Goal: Task Accomplishment & Management: Use online tool/utility

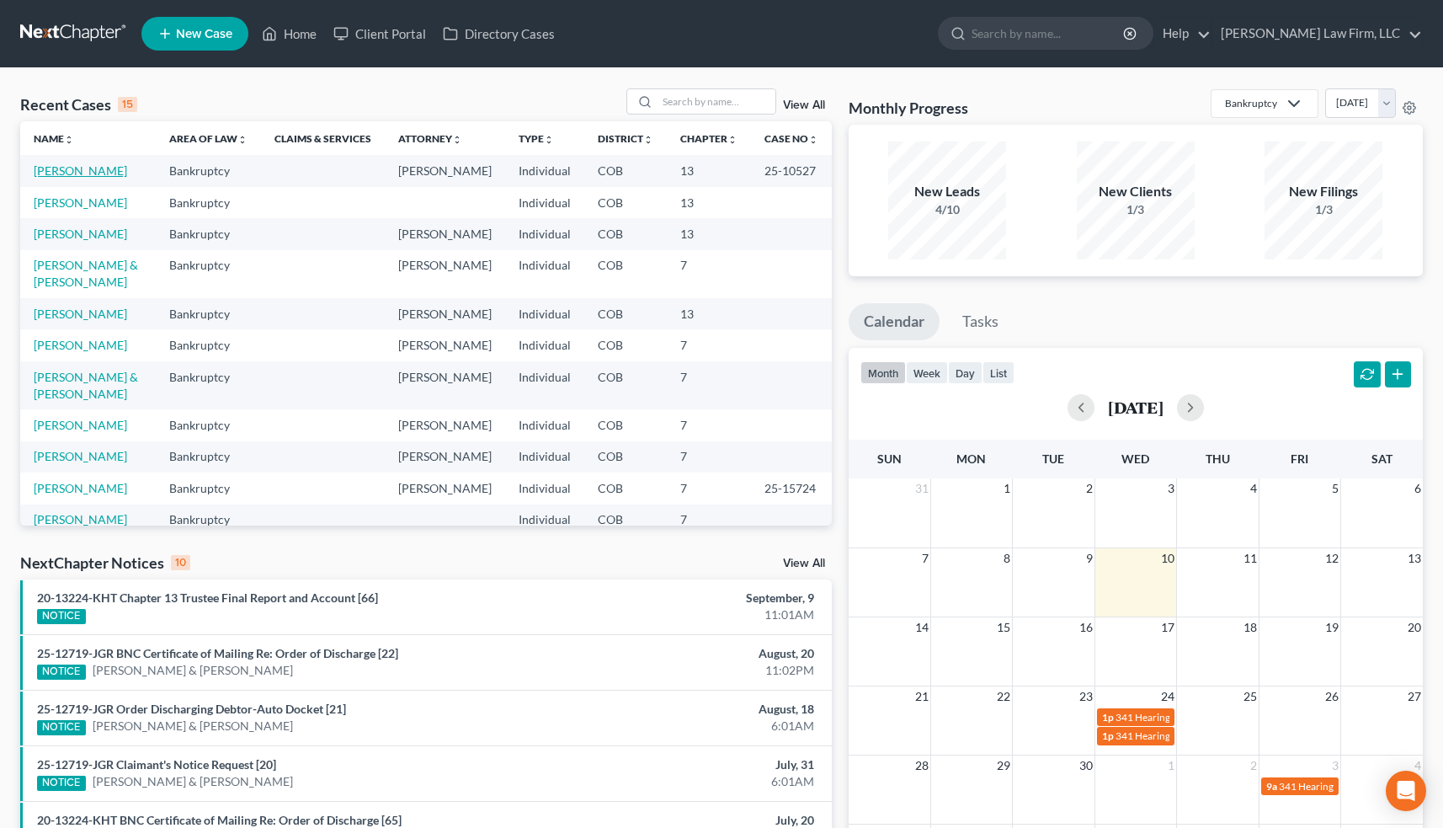
click at [79, 168] on link "[PERSON_NAME]" at bounding box center [80, 170] width 93 height 14
select select "3"
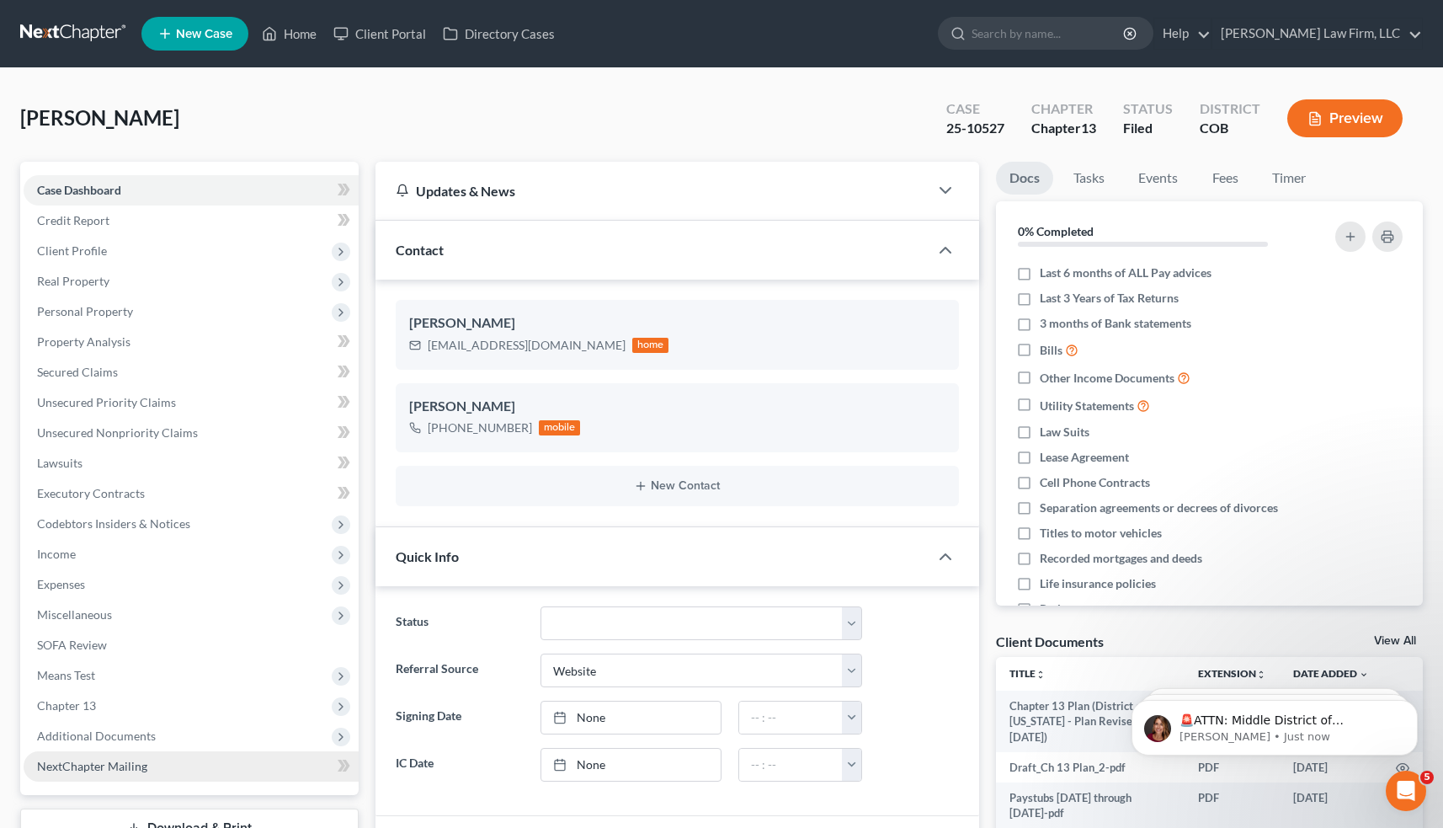
click at [223, 757] on link "NextChapter Mailing" at bounding box center [191, 766] width 335 height 30
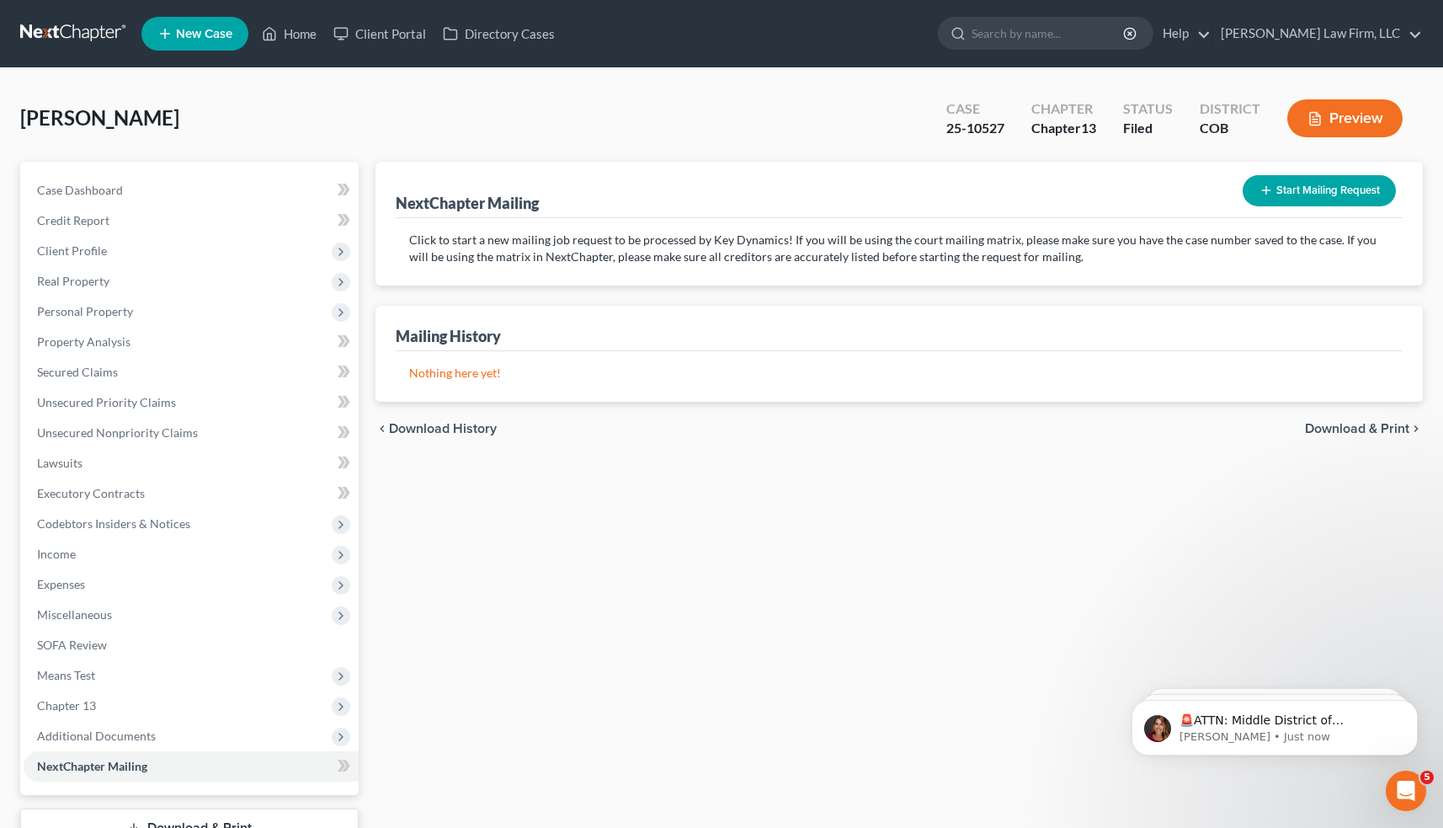
click at [1318, 189] on button "Start Mailing Request" at bounding box center [1319, 190] width 153 height 31
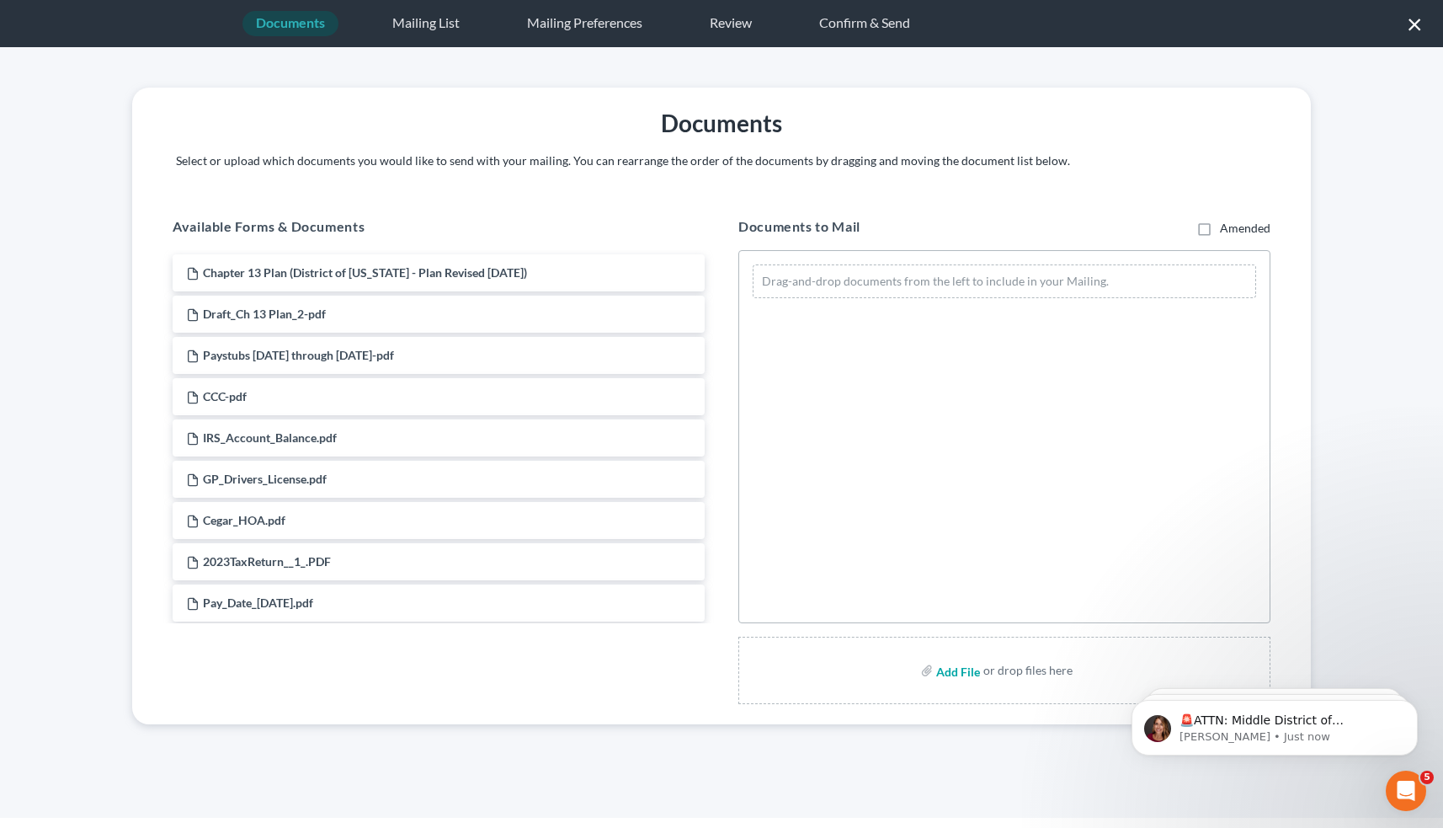
click at [955, 671] on input "file" at bounding box center [956, 670] width 40 height 30
type input "C:\fakepath\Fee App with Notice.pdf"
click at [959, 666] on input "file" at bounding box center [956, 670] width 40 height 30
type input "C:\fakepath\Order re Fee App 2016-3.4.pdf"
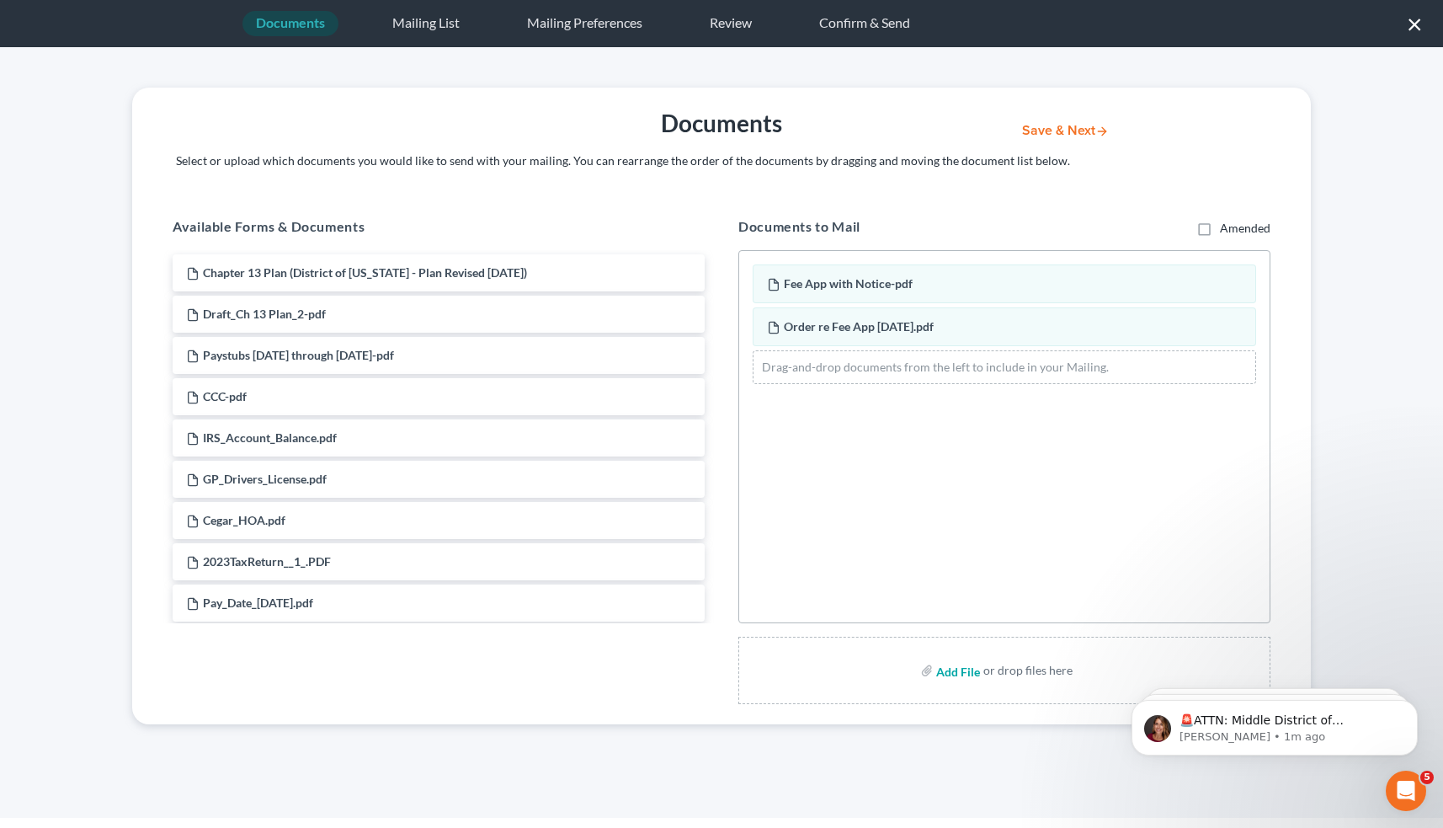
click at [949, 670] on input "file" at bounding box center [956, 670] width 40 height 30
type input "C:\fakepath\Time Sheet.pdf"
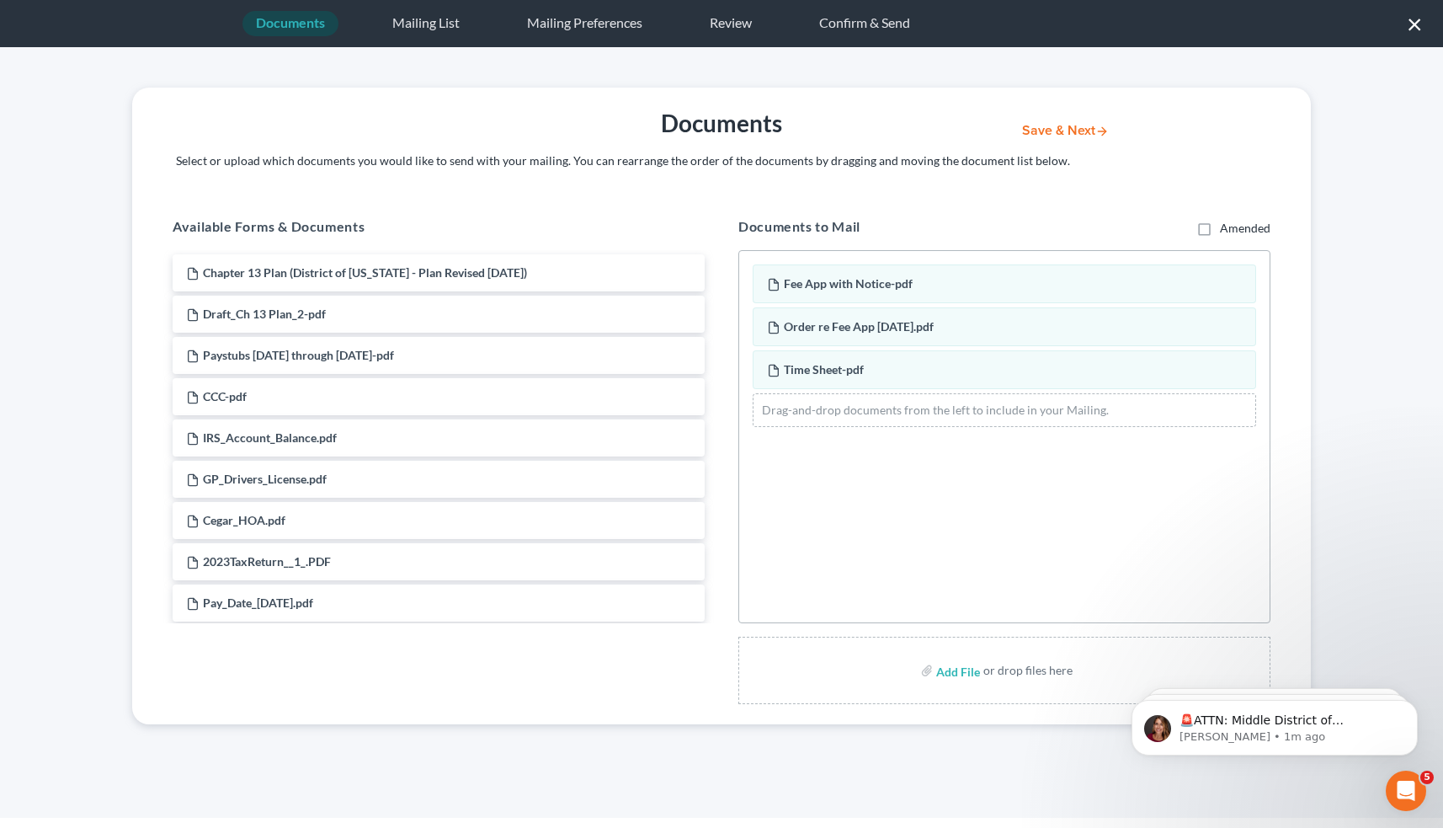
click at [1065, 135] on button "Save & Next" at bounding box center [1066, 131] width 114 height 14
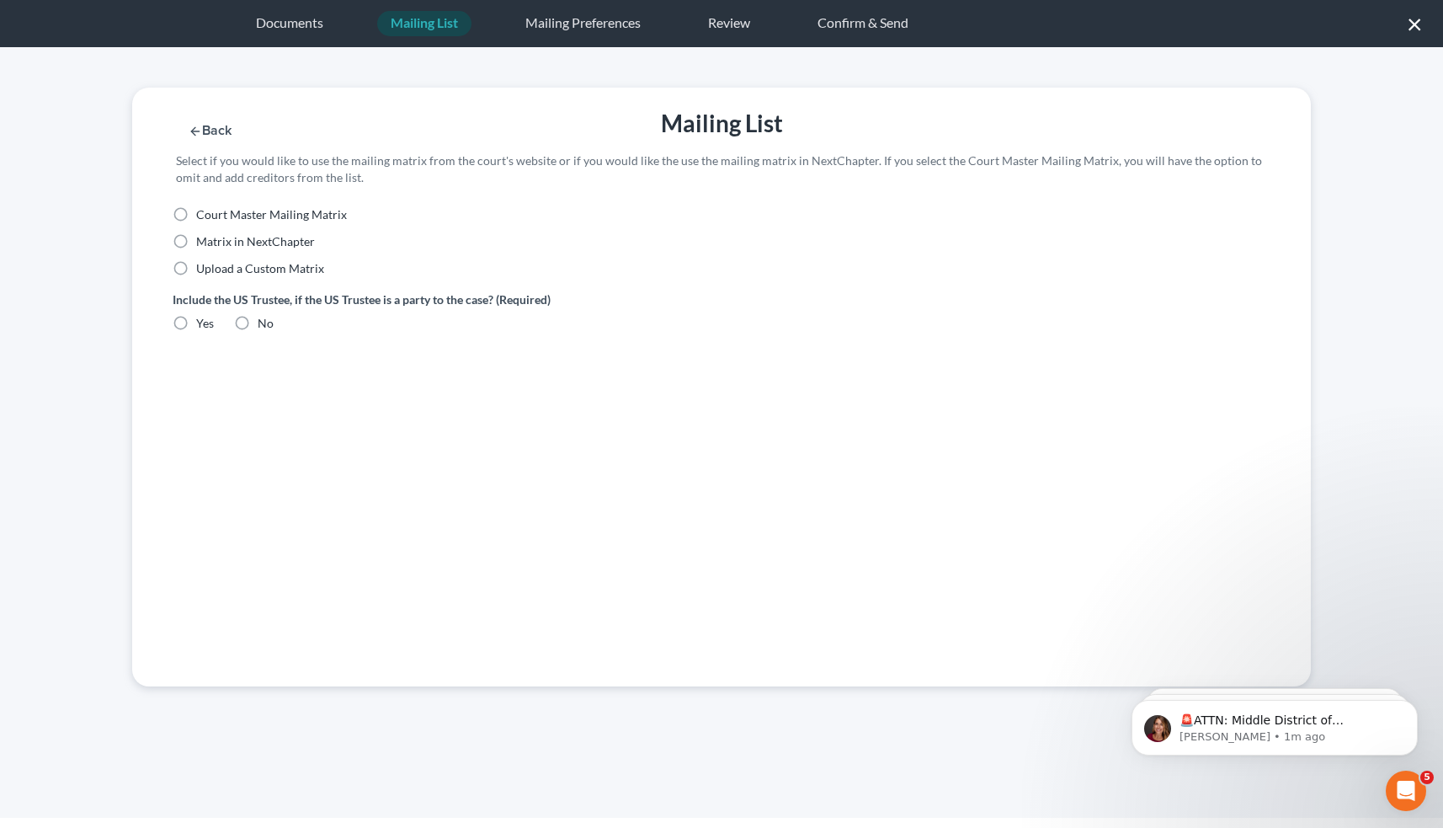
click at [196, 270] on label "Upload a Custom Matrix" at bounding box center [260, 268] width 128 height 17
click at [203, 270] on input "Upload a Custom Matrix" at bounding box center [208, 265] width 11 height 11
radio input "true"
click at [225, 399] on button "Import CSV" at bounding box center [224, 398] width 102 height 31
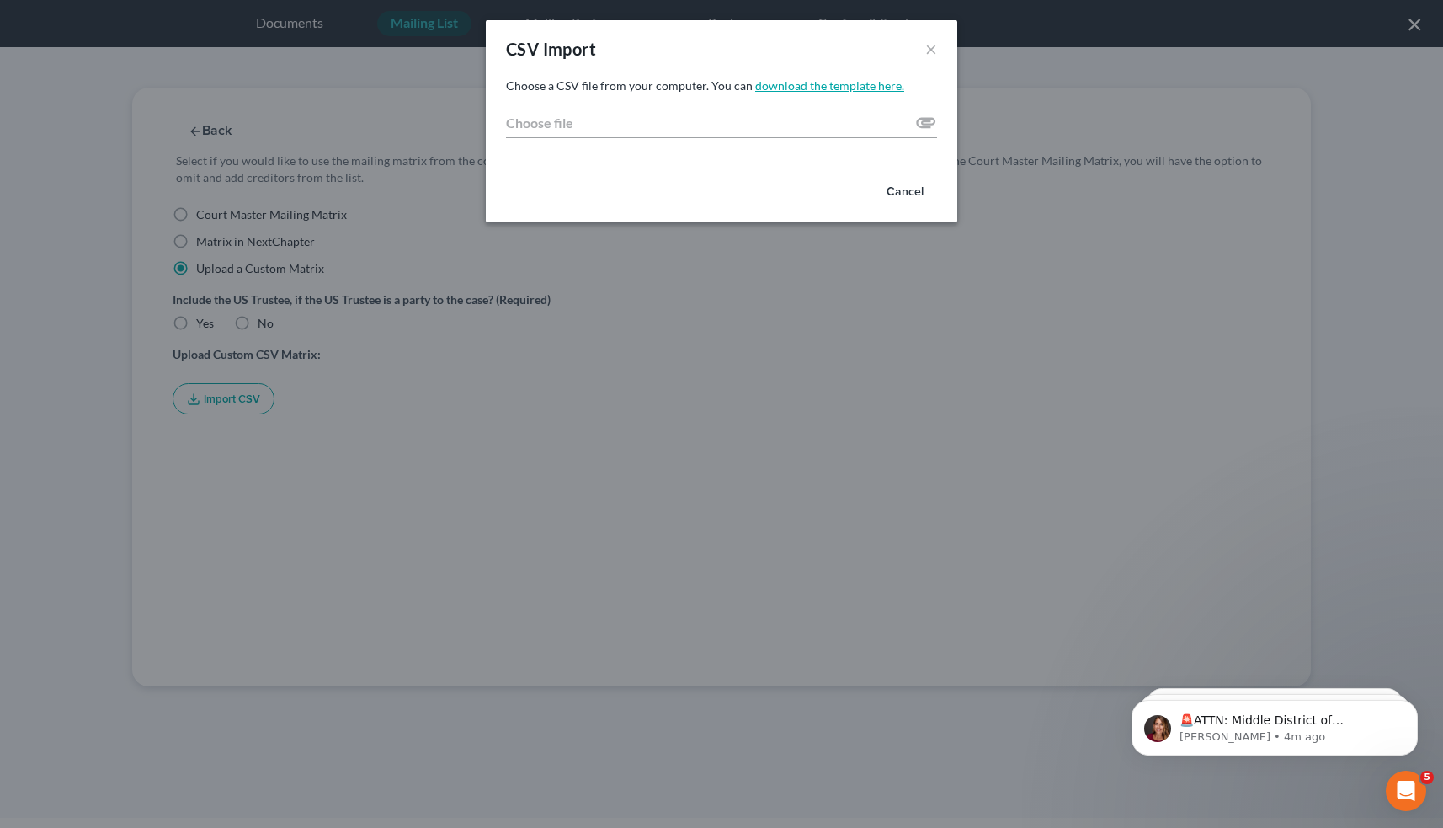
click at [830, 89] on link "download the template here." at bounding box center [829, 85] width 149 height 14
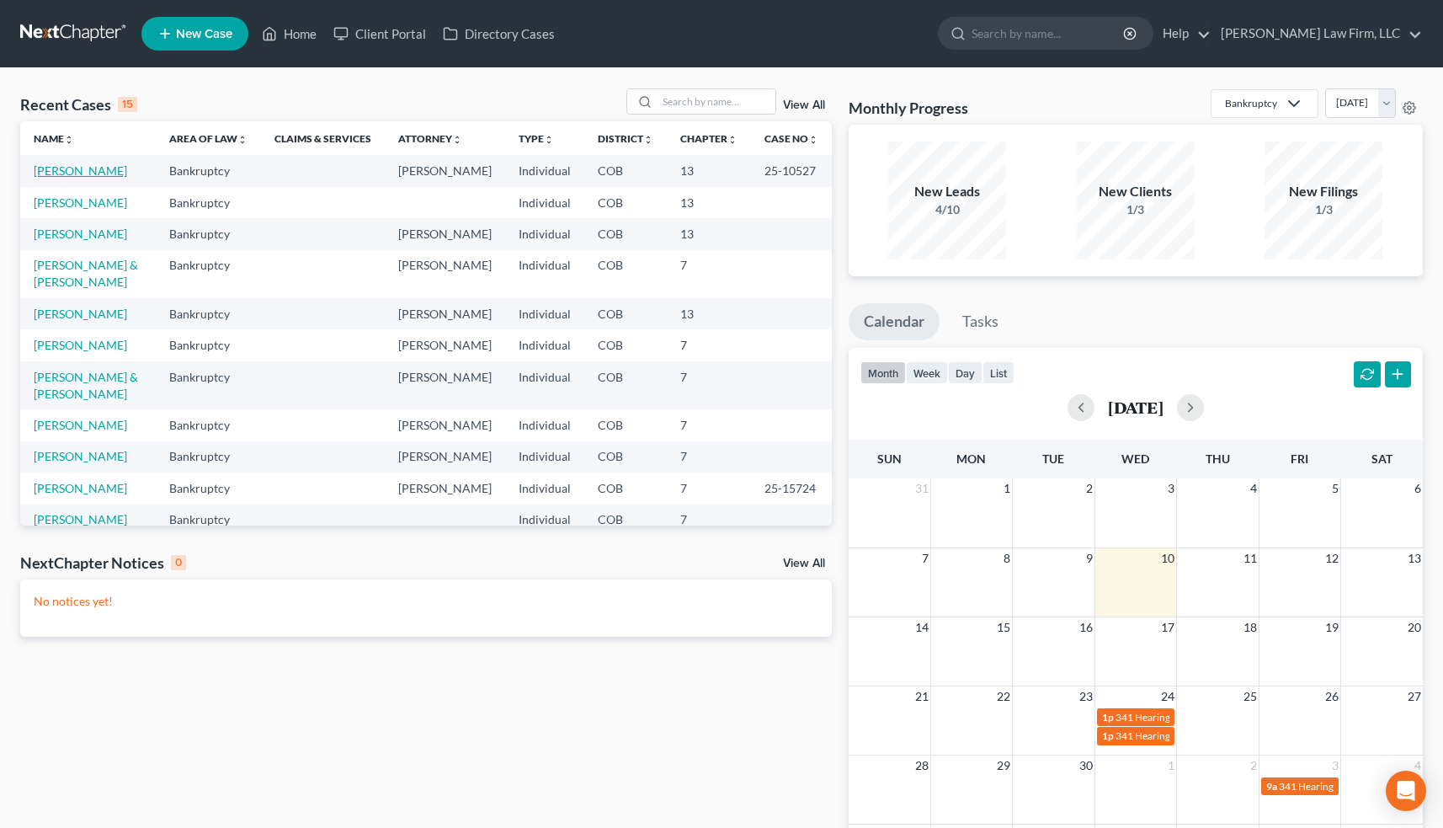
click at [73, 172] on link "[PERSON_NAME]" at bounding box center [80, 170] width 93 height 14
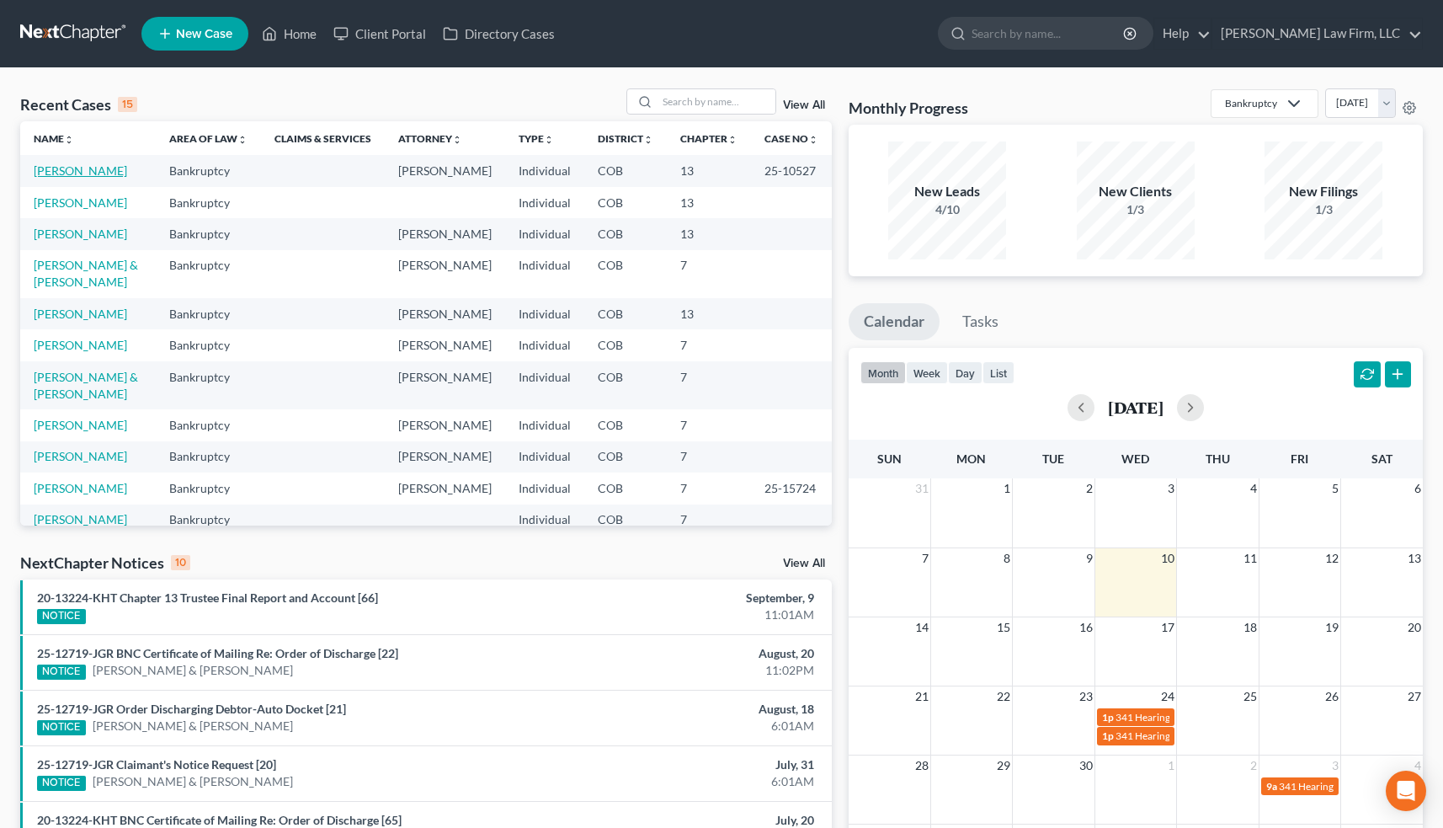
select select "2"
select select "3"
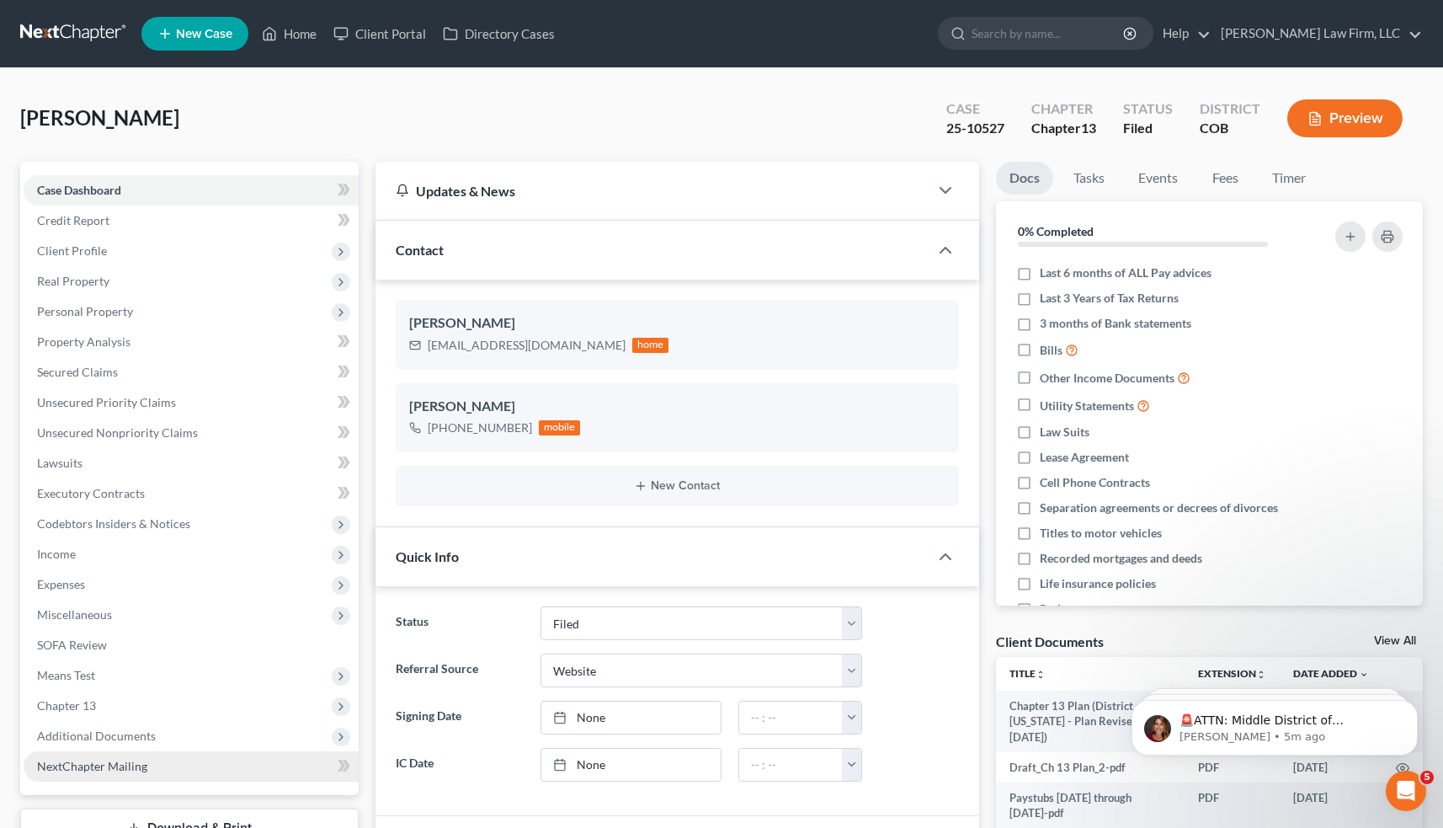
click at [126, 769] on span "NextChapter Mailing" at bounding box center [92, 766] width 110 height 14
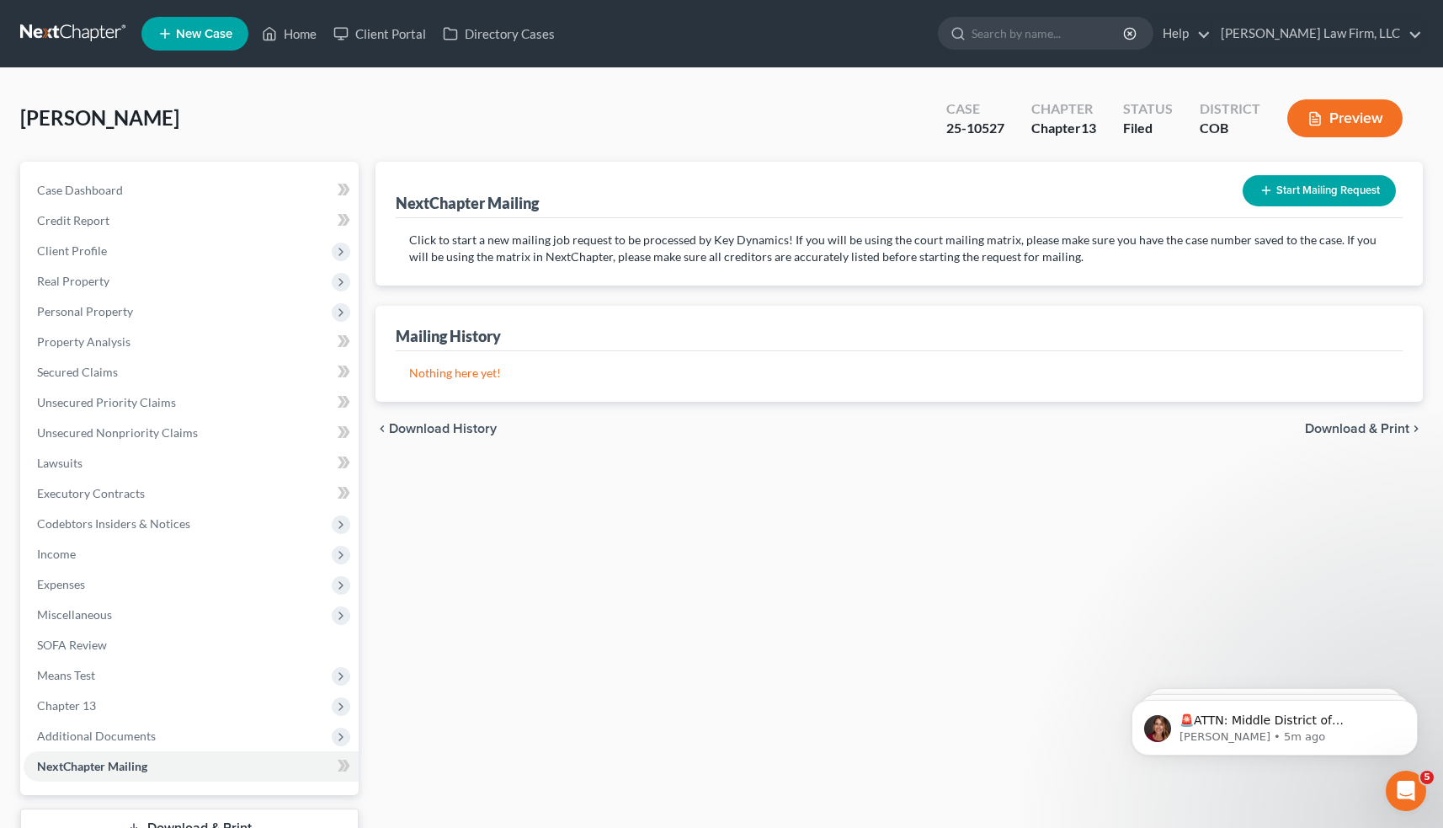
click at [1351, 180] on button "Start Mailing Request" at bounding box center [1319, 190] width 153 height 31
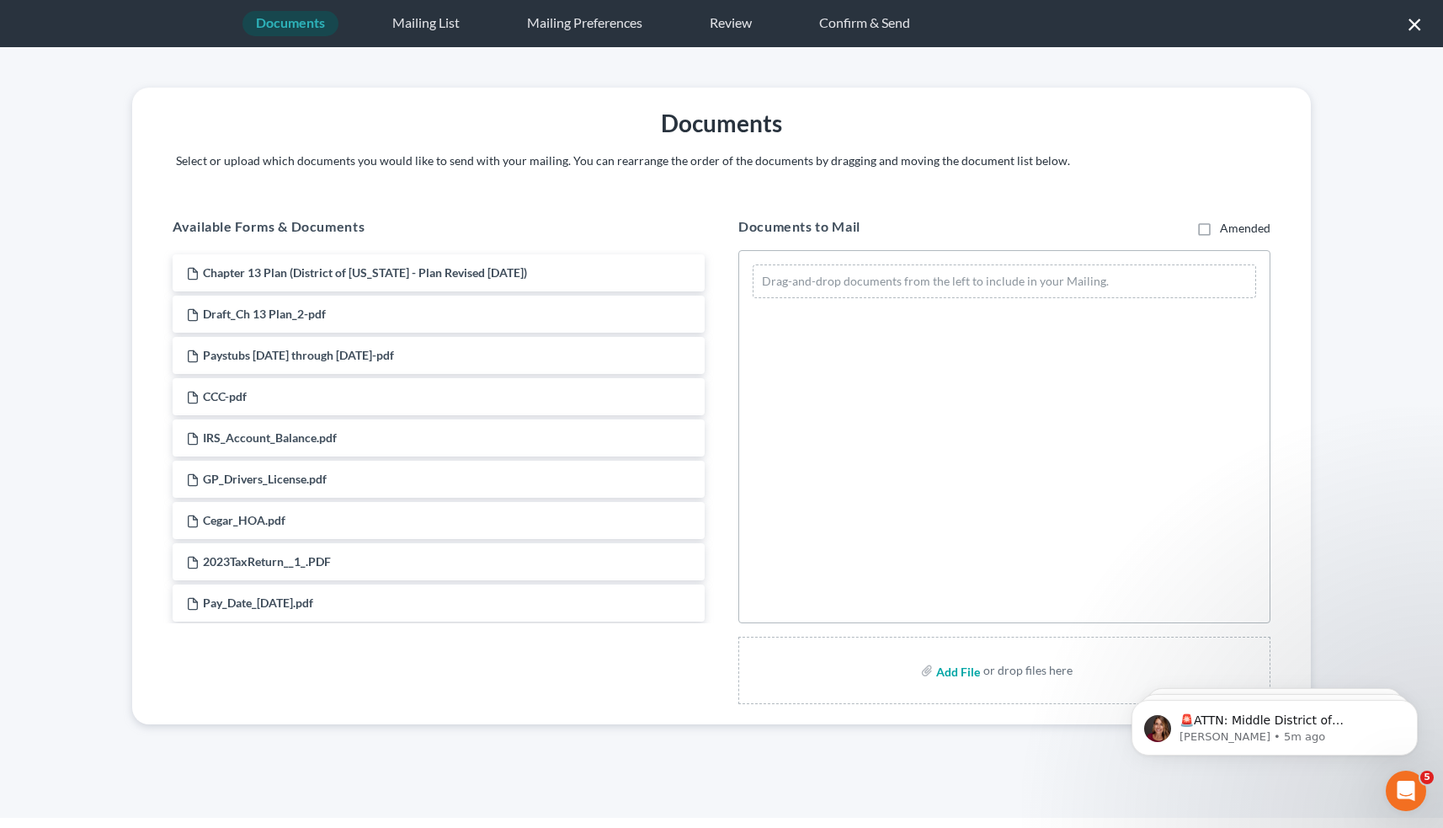
click at [955, 668] on input "file" at bounding box center [956, 670] width 40 height 30
type input "C:\fakepath\Time Sheet.pdf"
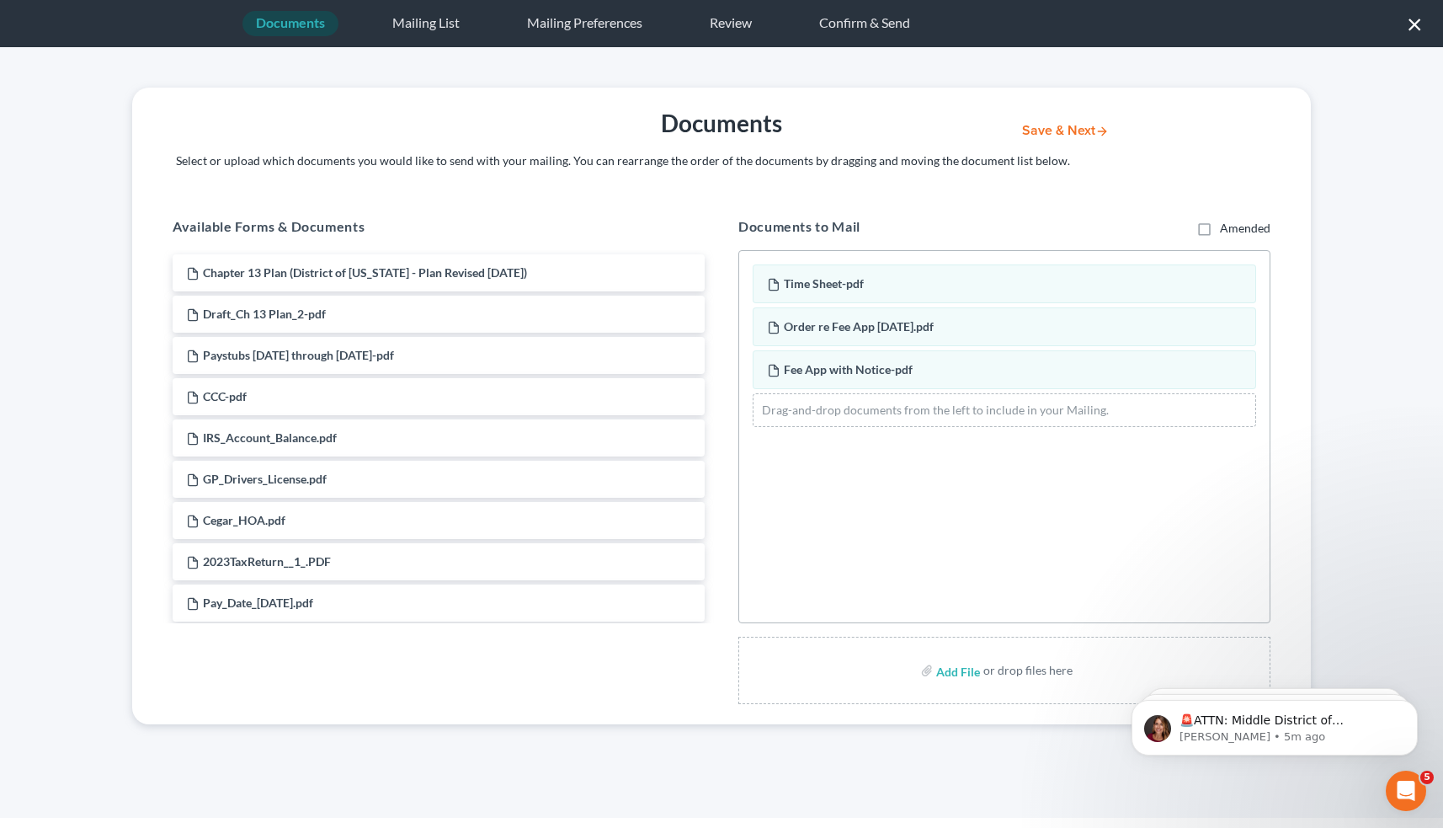
click at [1057, 130] on button "Save & Next" at bounding box center [1066, 131] width 114 height 14
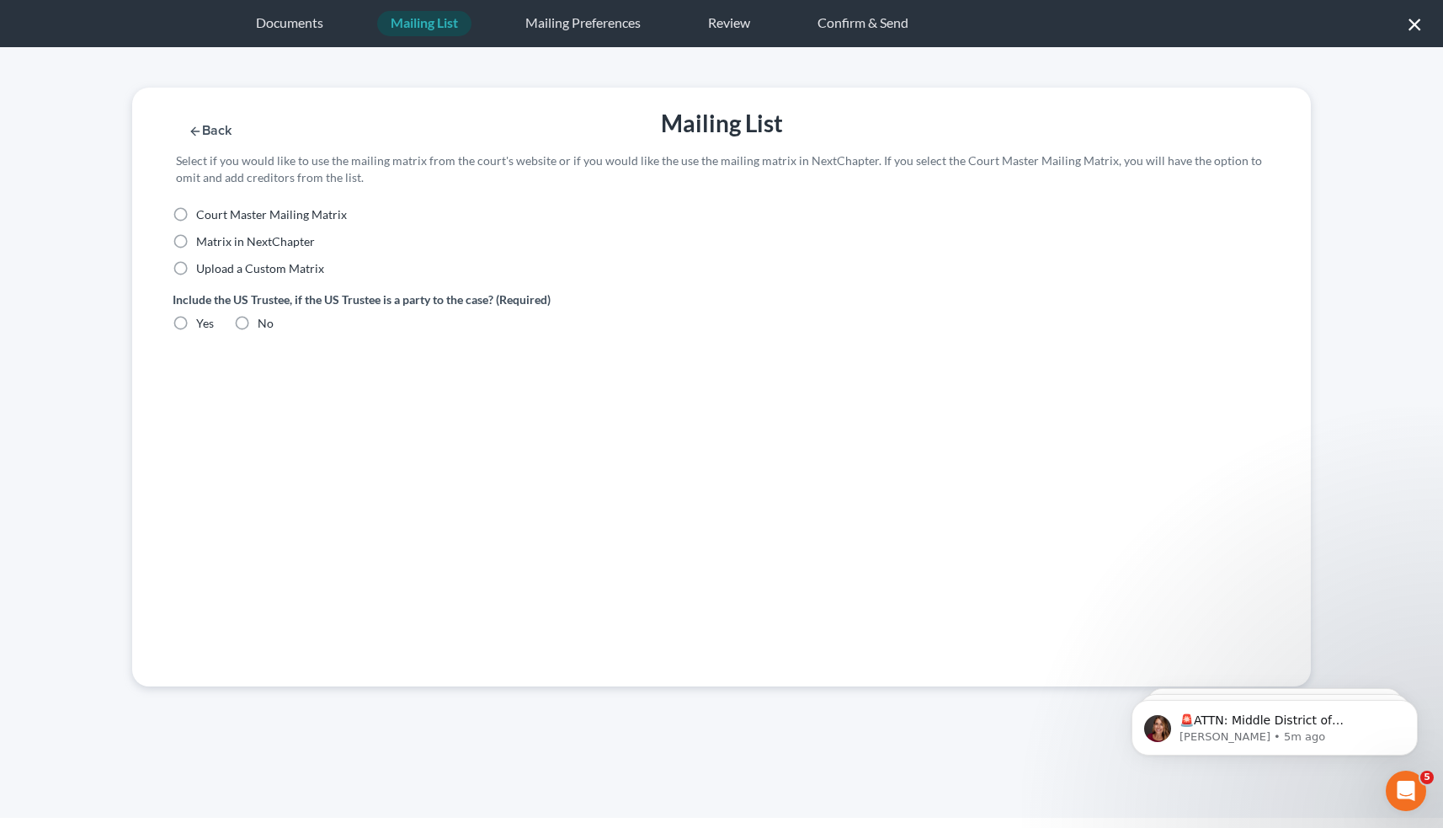
click at [196, 265] on label "Upload a Custom Matrix" at bounding box center [260, 268] width 128 height 17
click at [203, 265] on input "Upload a Custom Matrix" at bounding box center [208, 265] width 11 height 11
radio input "true"
click at [220, 402] on button "Import CSV" at bounding box center [224, 398] width 102 height 31
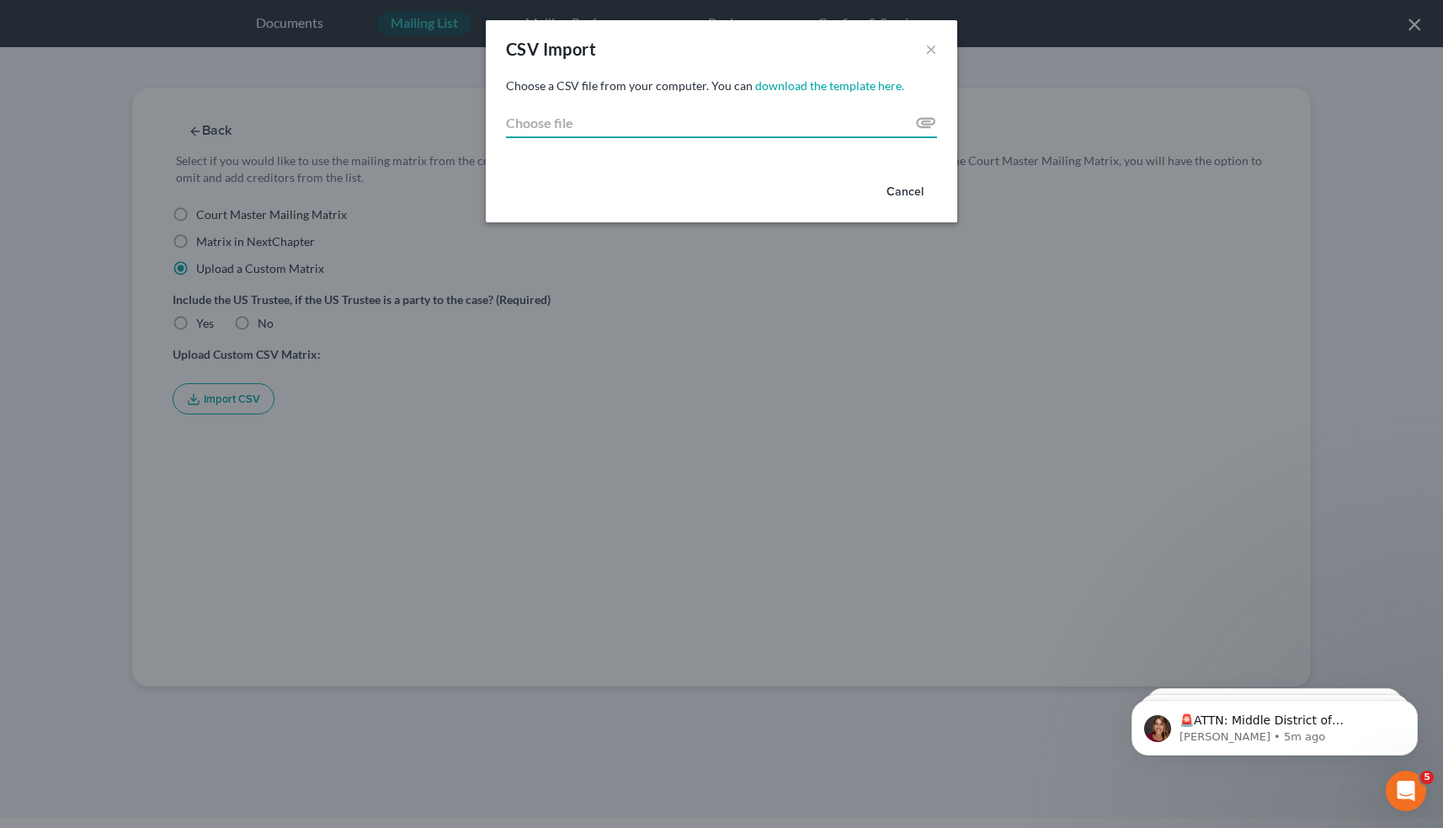
click at [909, 120] on input "Choose file" at bounding box center [721, 123] width 431 height 30
click at [932, 50] on button "×" at bounding box center [931, 49] width 12 height 20
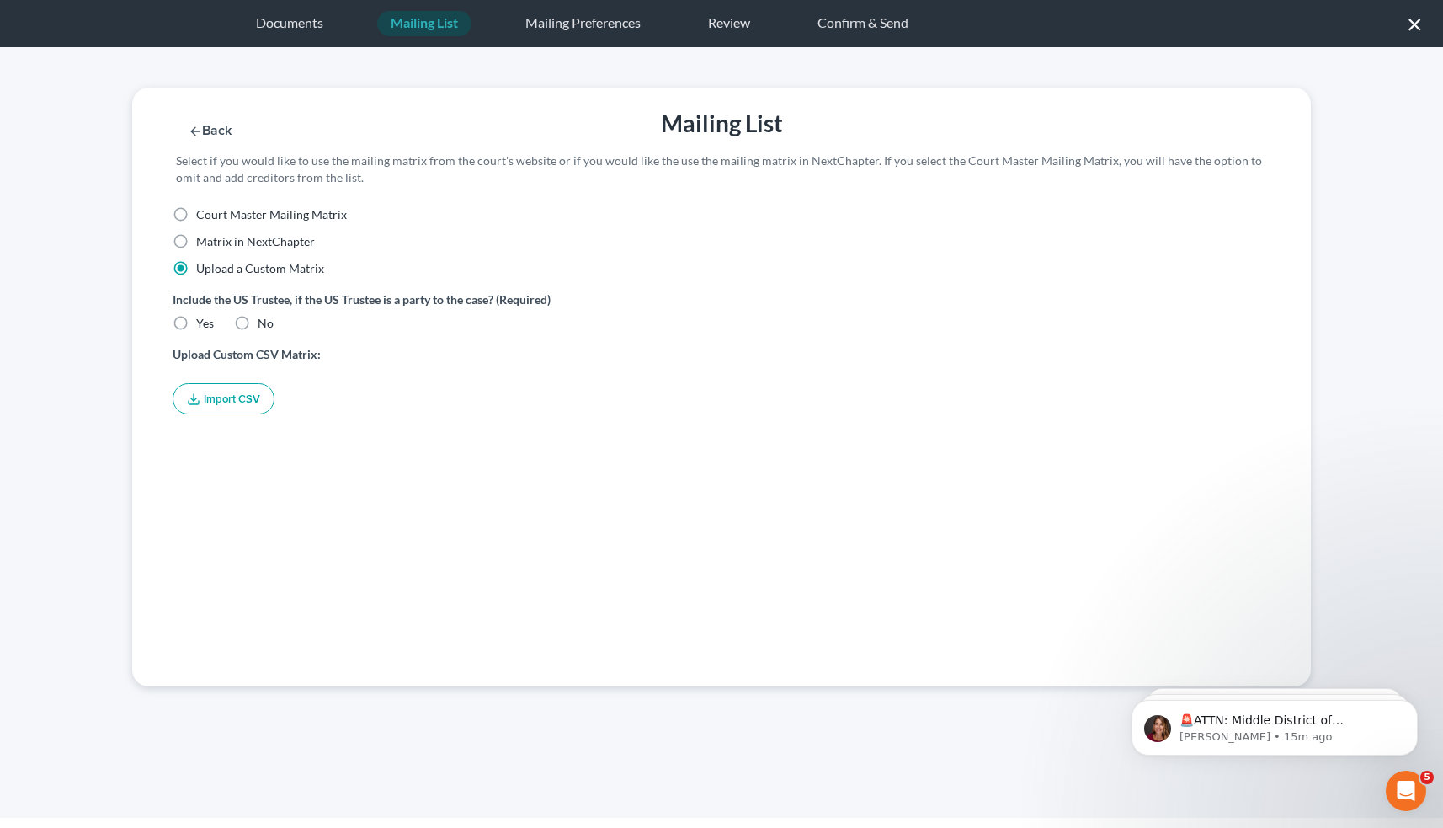
click at [279, 26] on div "Documents" at bounding box center [289, 23] width 94 height 25
click at [1416, 23] on button "×" at bounding box center [1415, 23] width 16 height 27
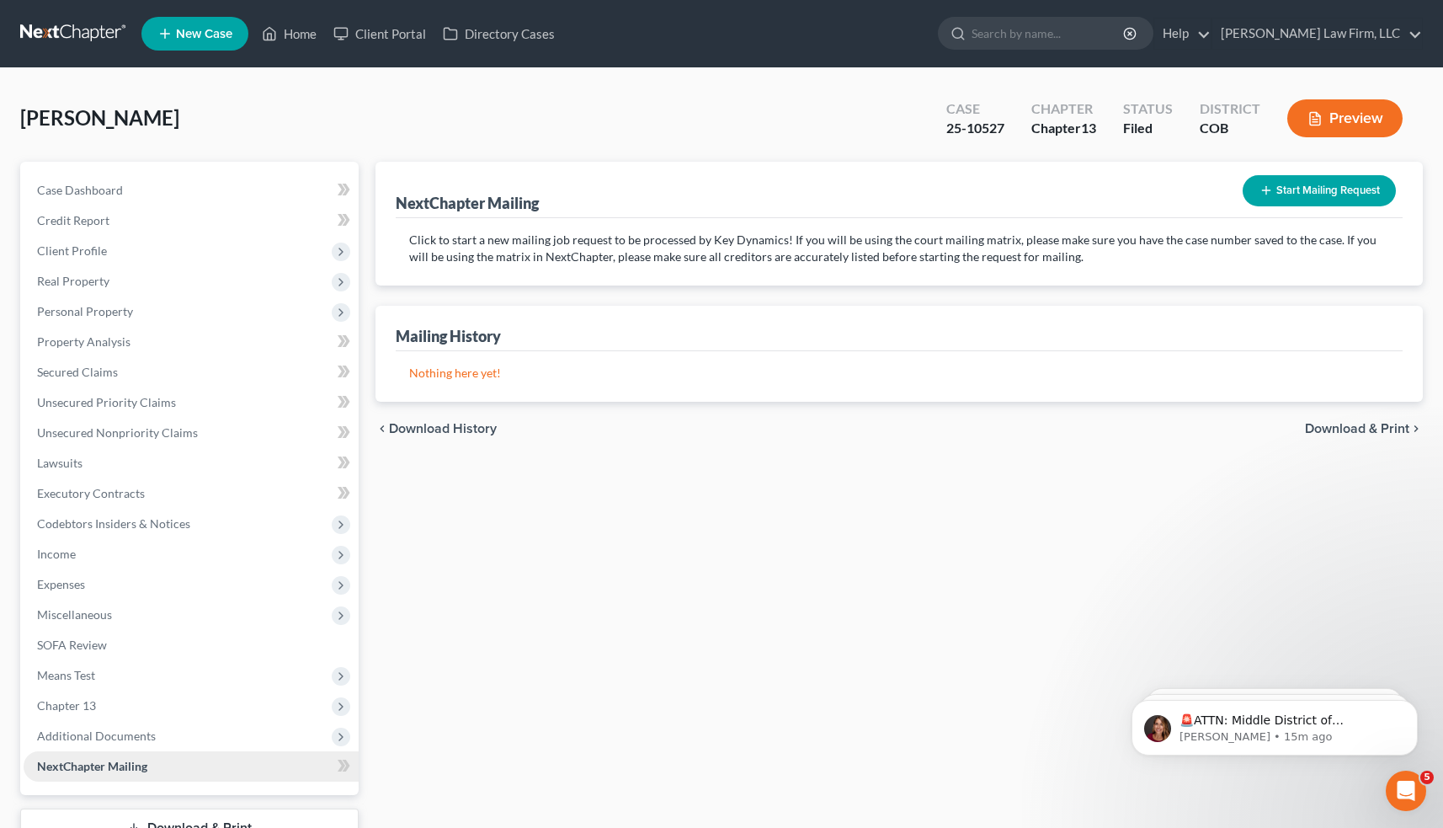
click at [113, 759] on span "NextChapter Mailing" at bounding box center [92, 766] width 110 height 14
click at [1389, 30] on link "[PERSON_NAME] Law Firm, LLC" at bounding box center [1317, 34] width 210 height 30
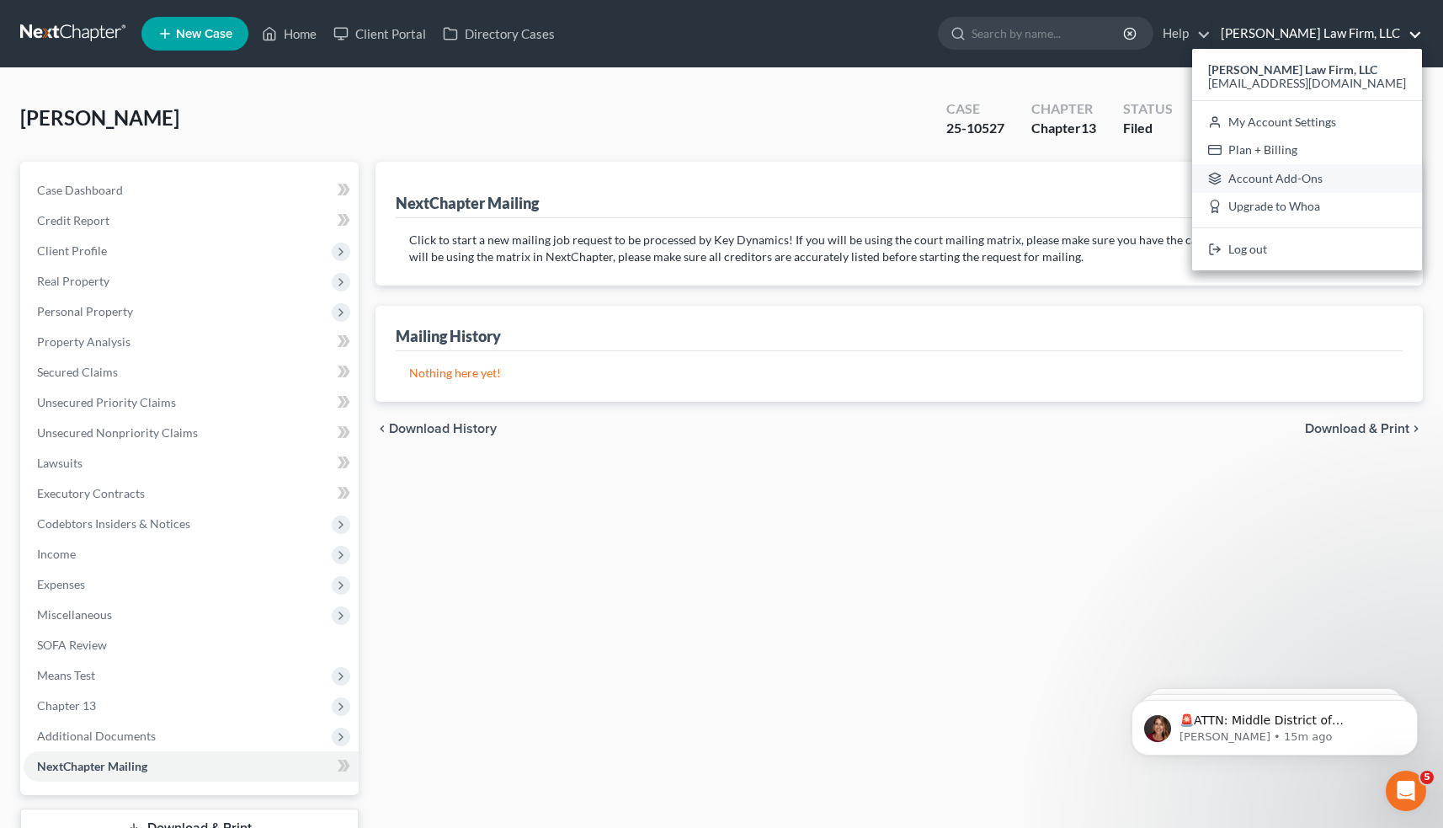
click at [1328, 178] on link "Account Add-Ons" at bounding box center [1307, 178] width 230 height 29
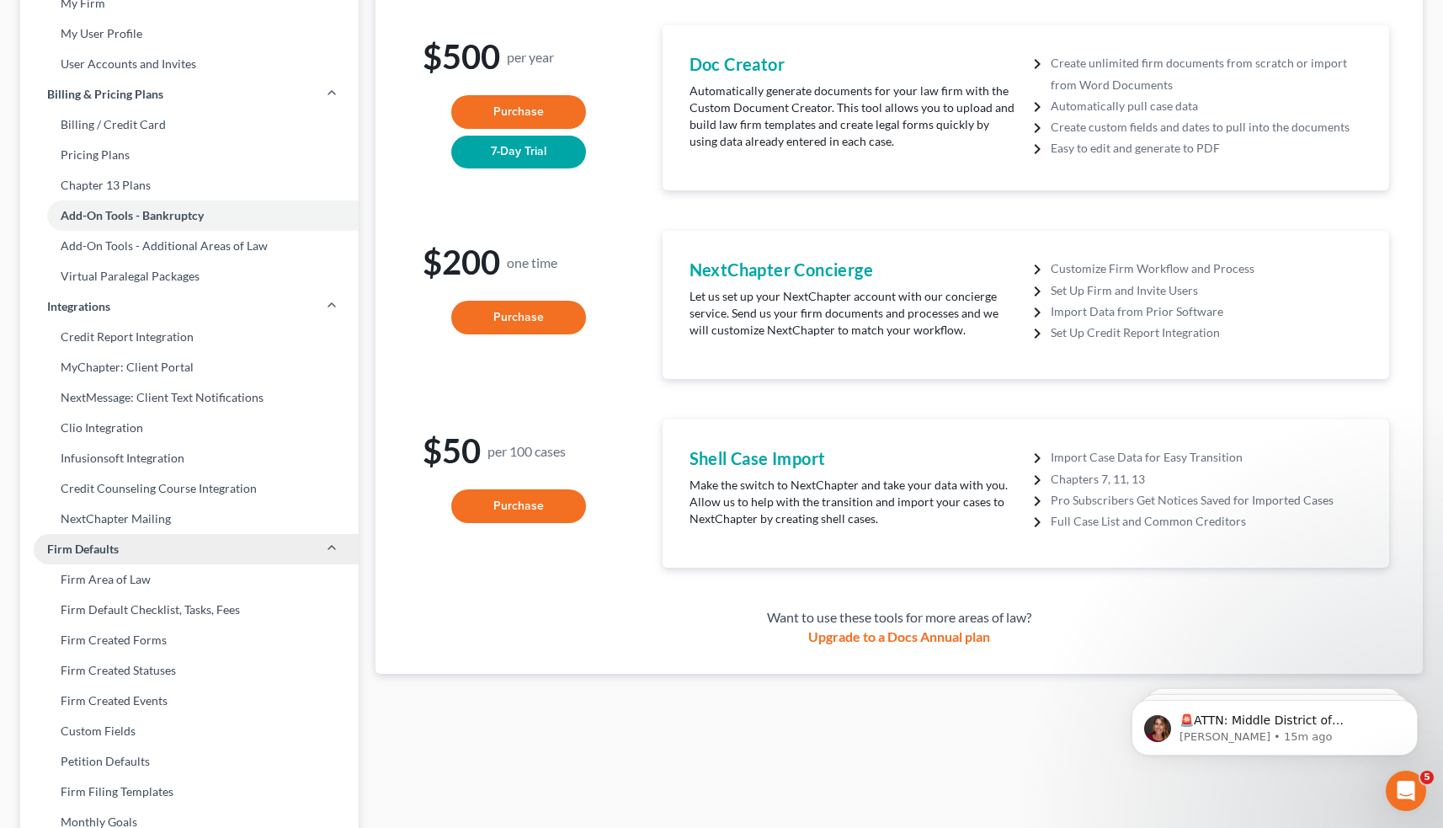
scroll to position [144, 0]
click at [117, 515] on link "NextChapter Mailing" at bounding box center [189, 518] width 338 height 30
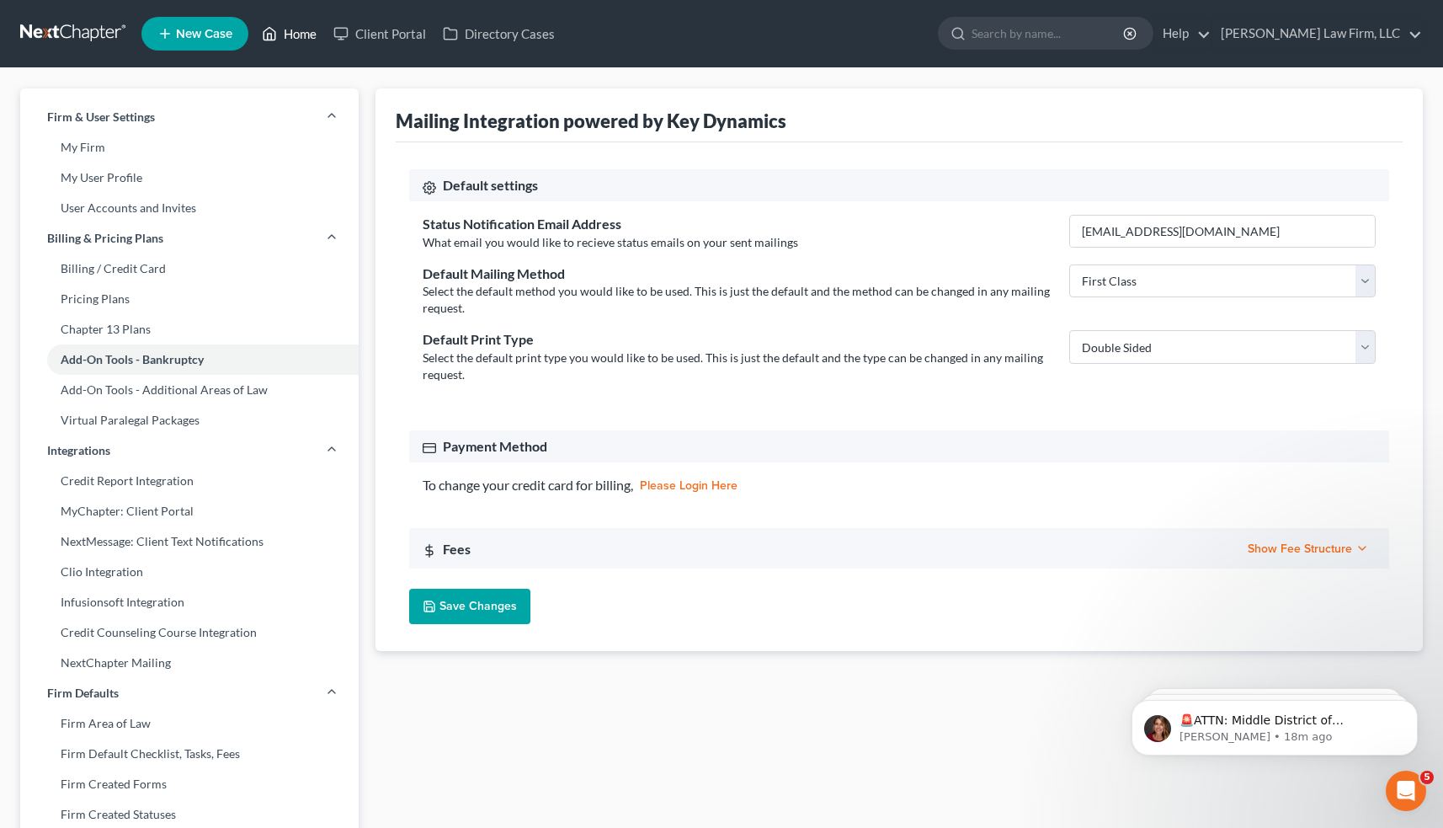
click at [288, 32] on link "Home" at bounding box center [289, 34] width 72 height 30
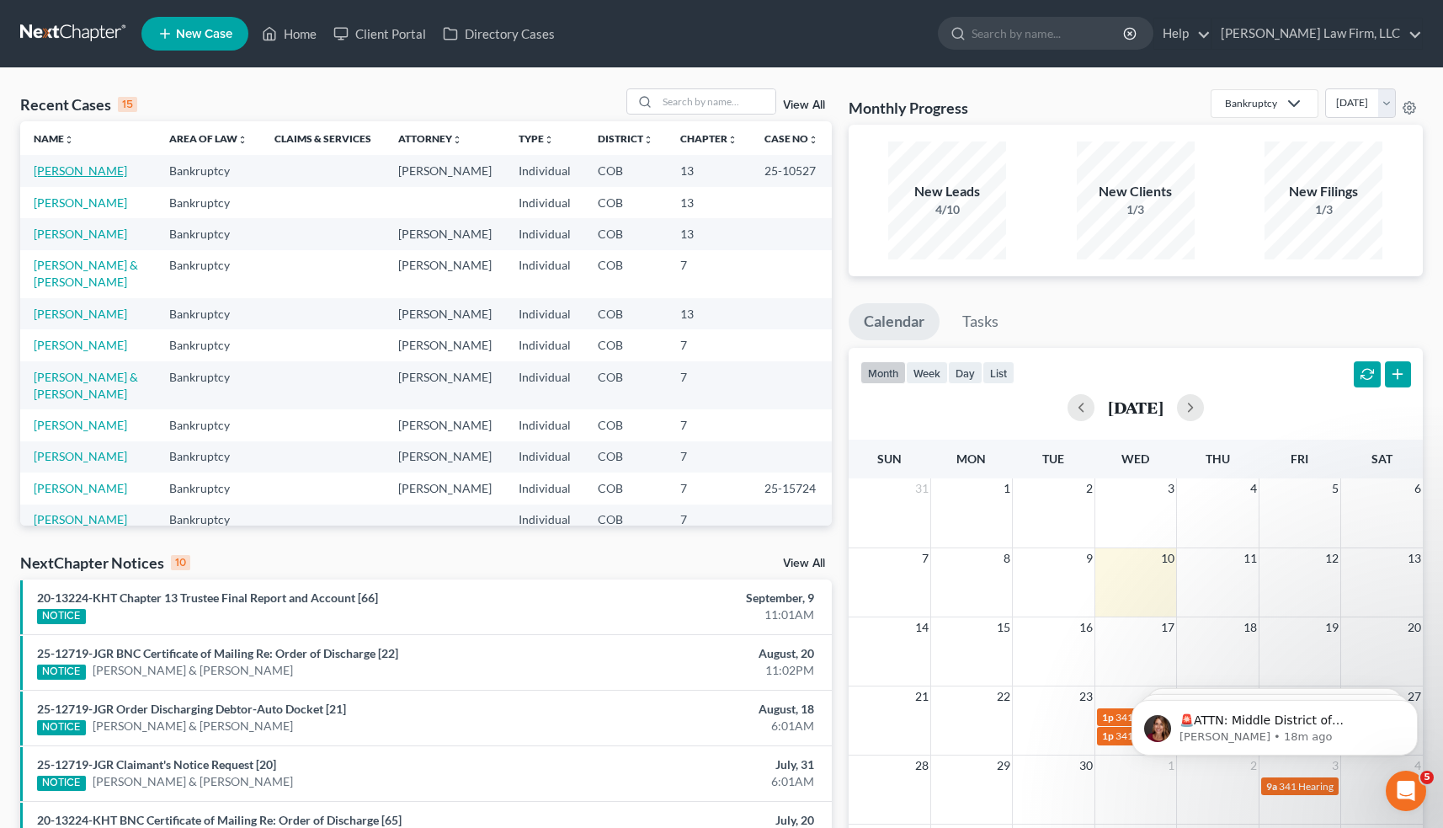
click at [81, 177] on link "[PERSON_NAME]" at bounding box center [80, 170] width 93 height 14
select select "2"
select select "3"
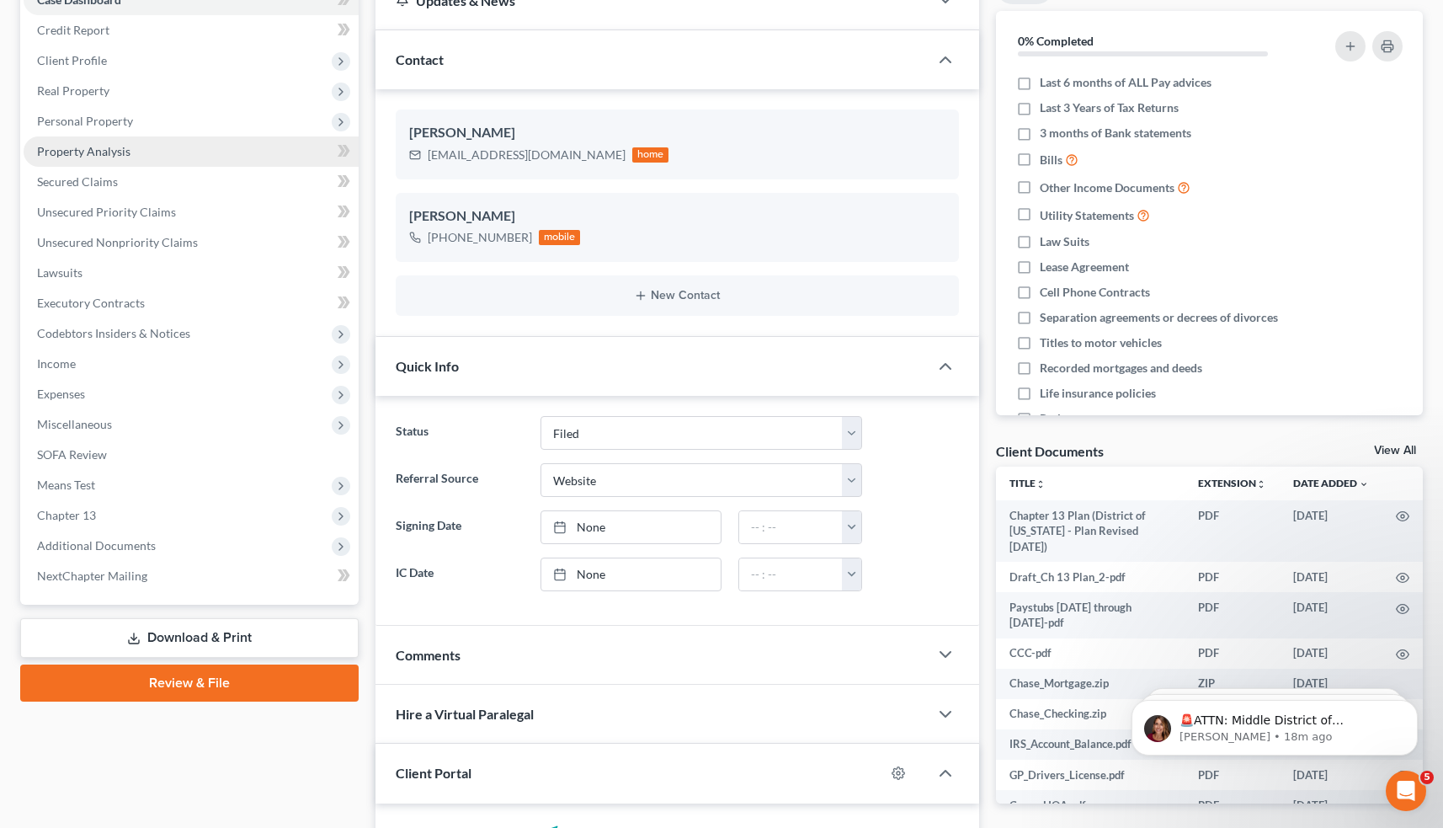
scroll to position [194, 0]
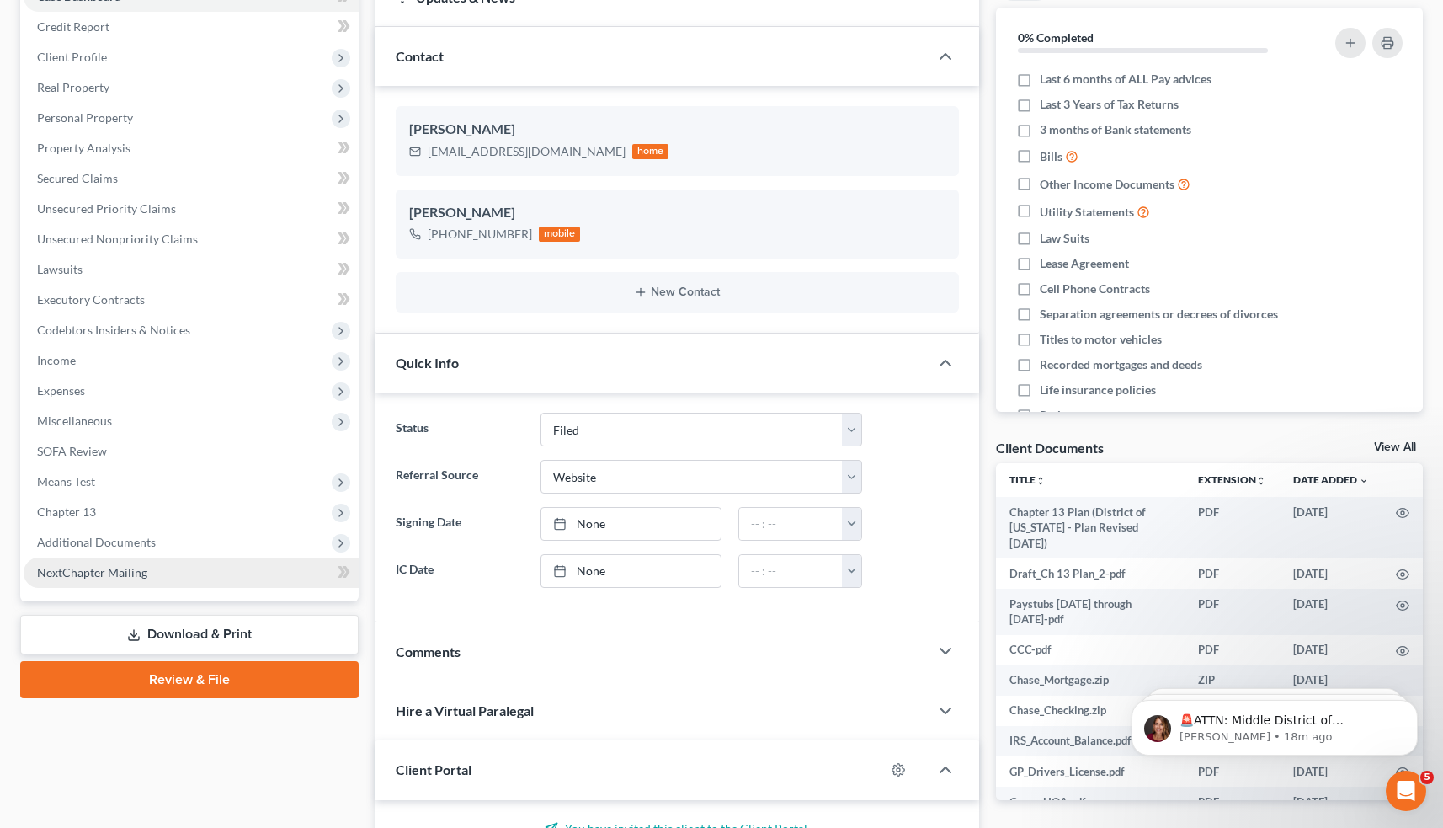
click at [209, 575] on link "NextChapter Mailing" at bounding box center [191, 572] width 335 height 30
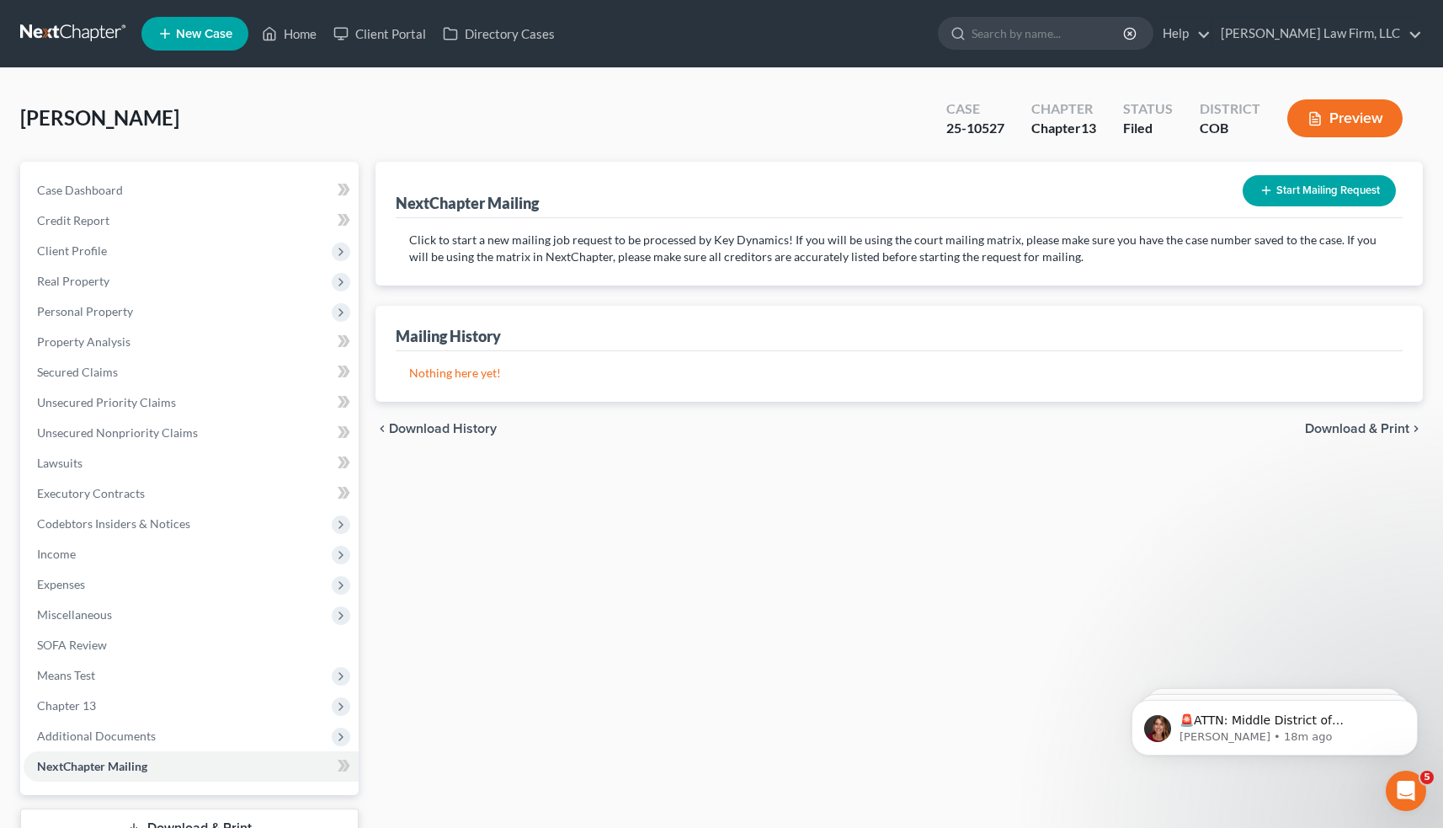
click at [1295, 189] on button "Start Mailing Request" at bounding box center [1319, 190] width 153 height 31
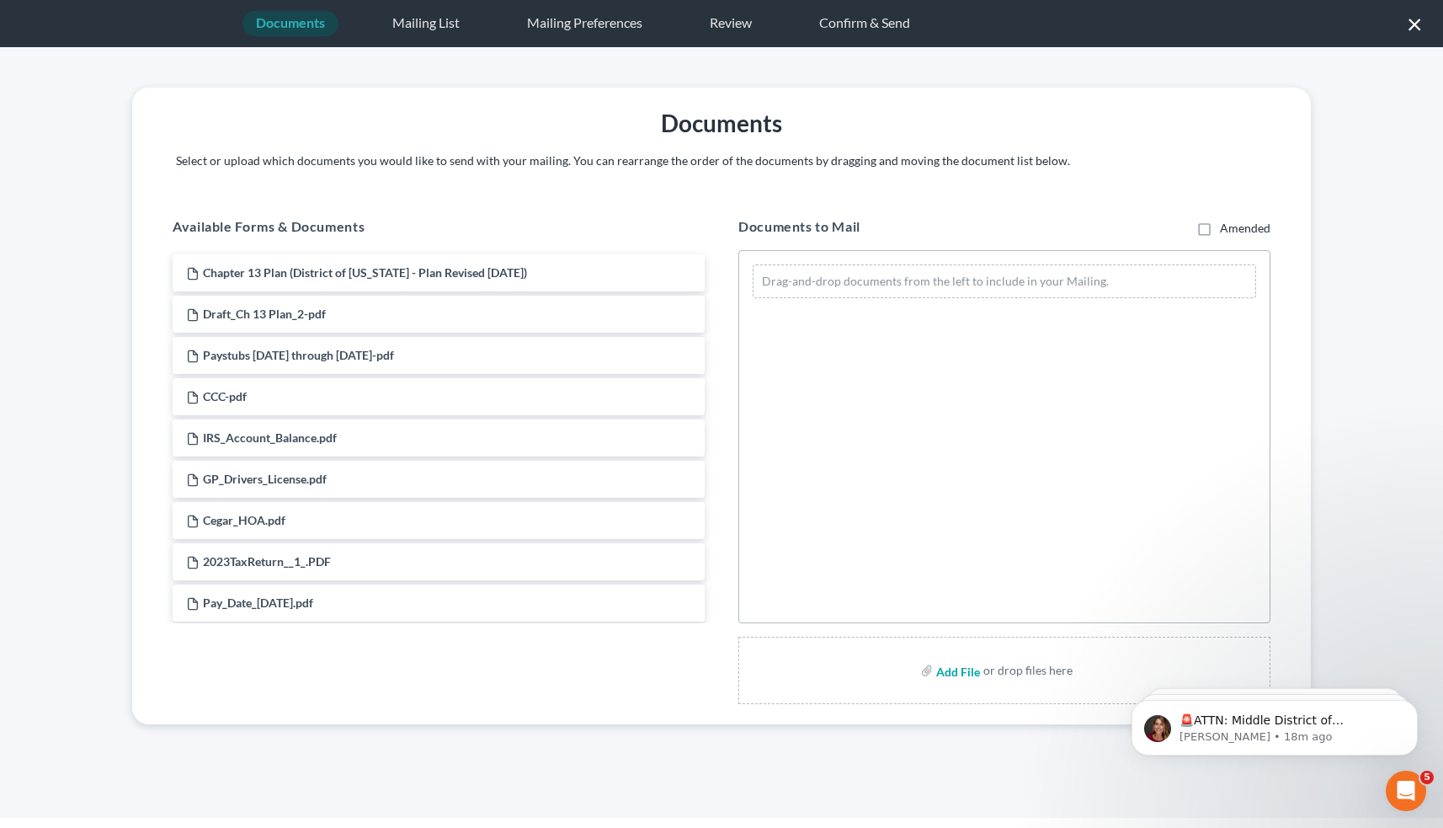
click at [959, 670] on input "file" at bounding box center [956, 670] width 40 height 30
type input "C:\fakepath\Fee App with Notice, Time Sheet, and Order.pdf"
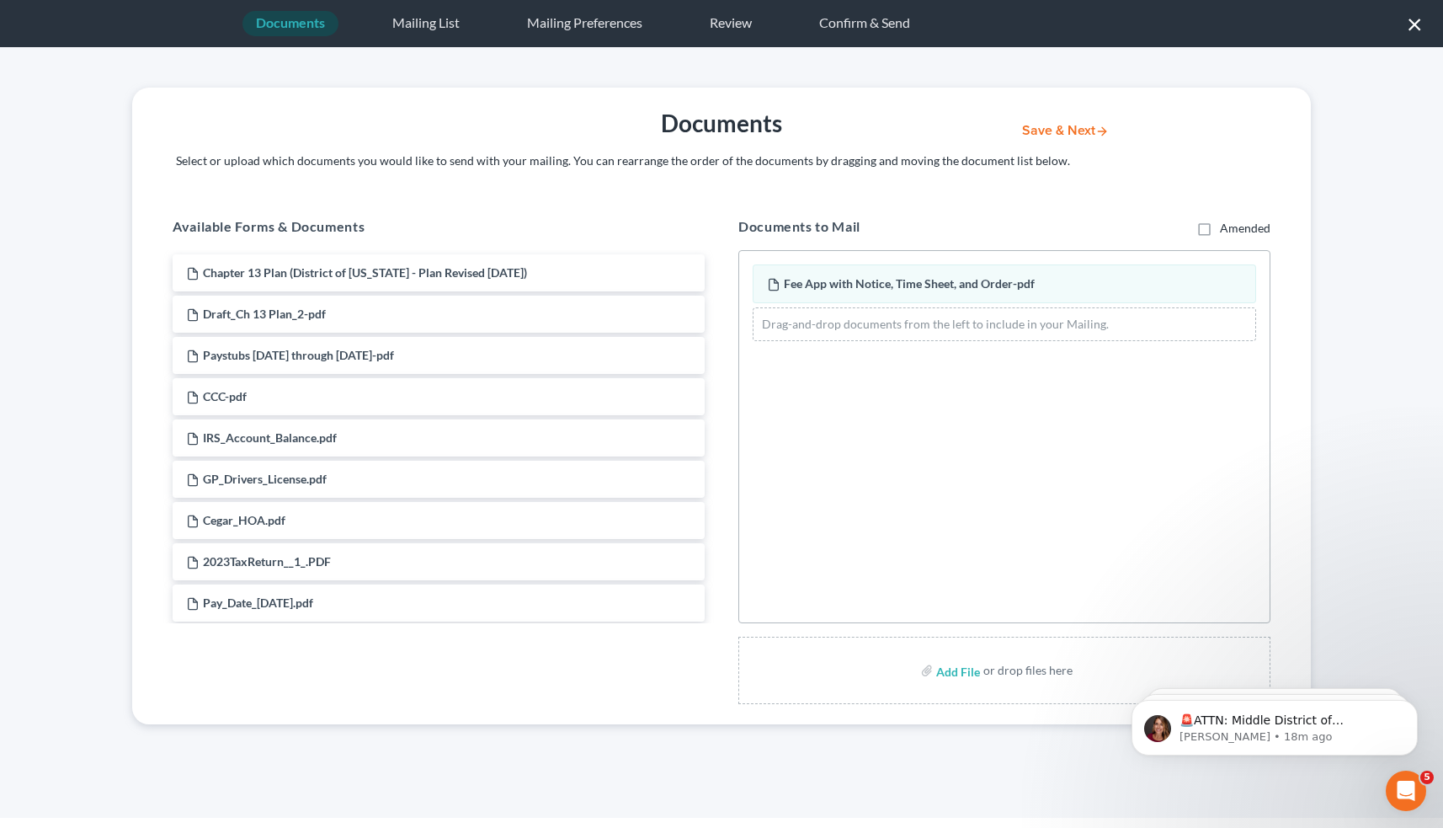
click at [1064, 127] on button "Save & Next" at bounding box center [1066, 131] width 114 height 14
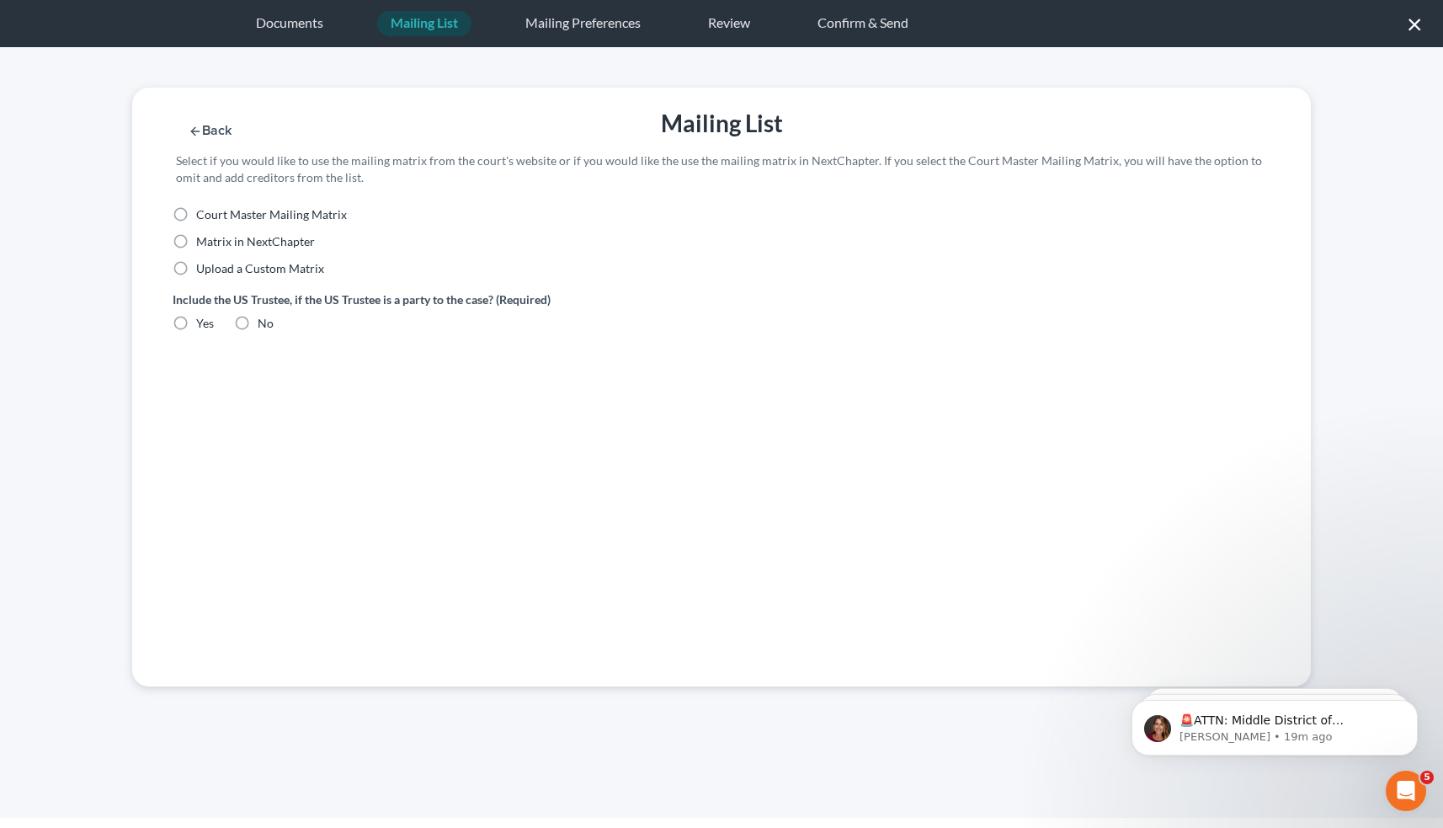
click at [196, 216] on label "Court Master Mailing Matrix" at bounding box center [271, 214] width 151 height 17
click at [203, 216] on input "Court Master Mailing Matrix" at bounding box center [208, 211] width 11 height 11
radio input "true"
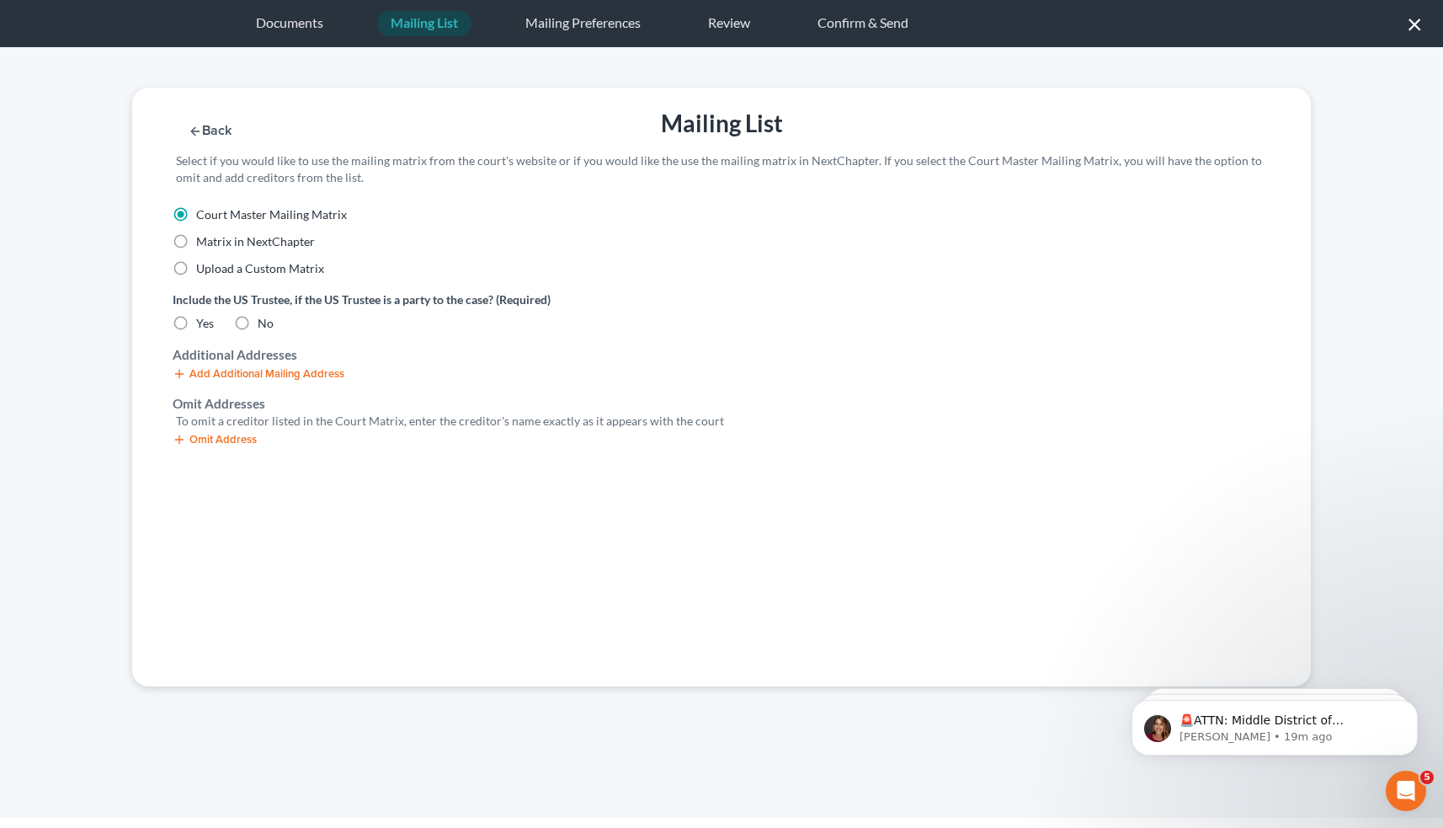
click at [222, 436] on button "Omit Address" at bounding box center [215, 439] width 84 height 13
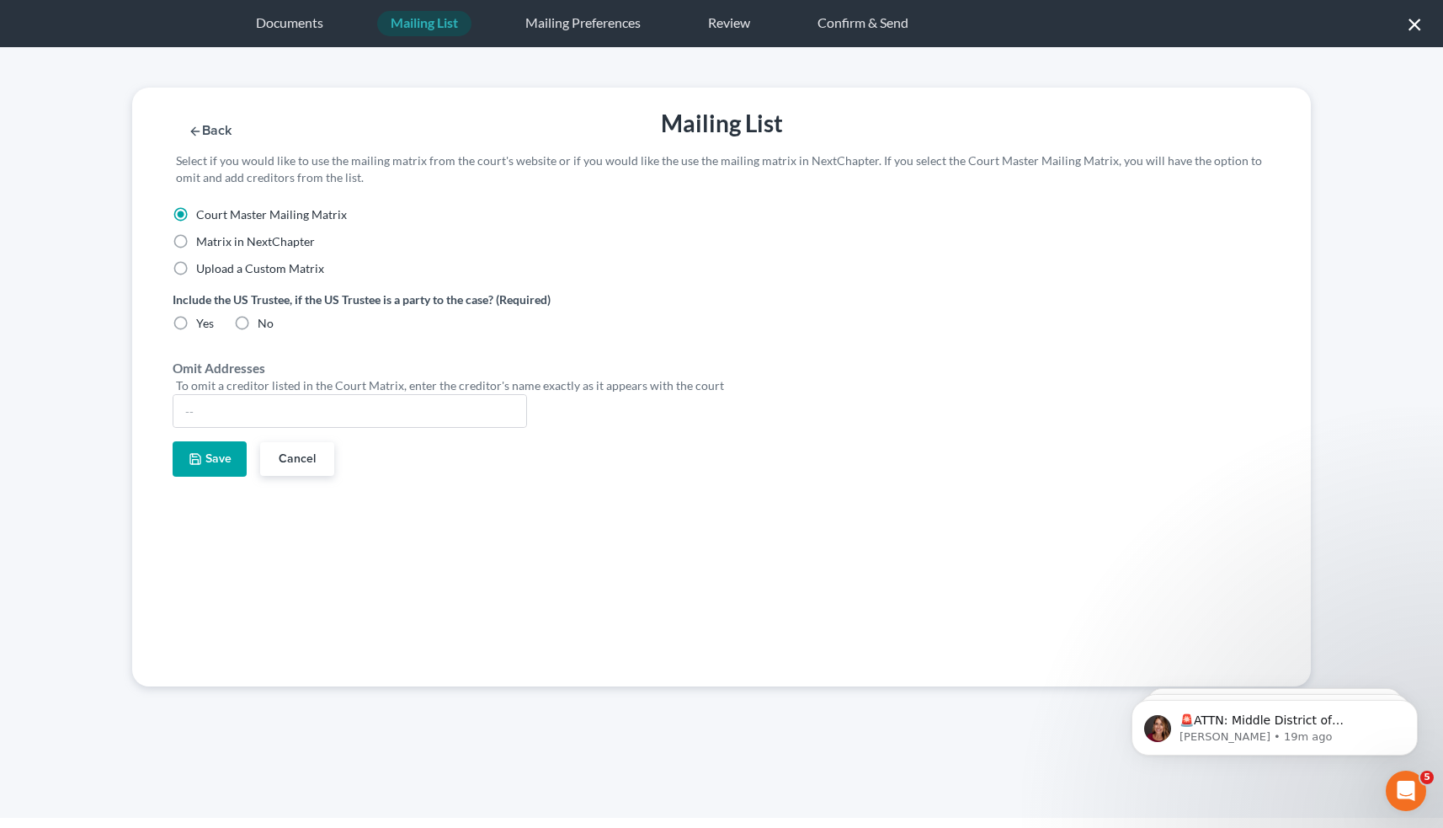
click at [196, 243] on label "Matrix in NextChapter" at bounding box center [255, 241] width 119 height 17
click at [203, 243] on input "Matrix in NextChapter" at bounding box center [208, 238] width 11 height 11
radio input "true"
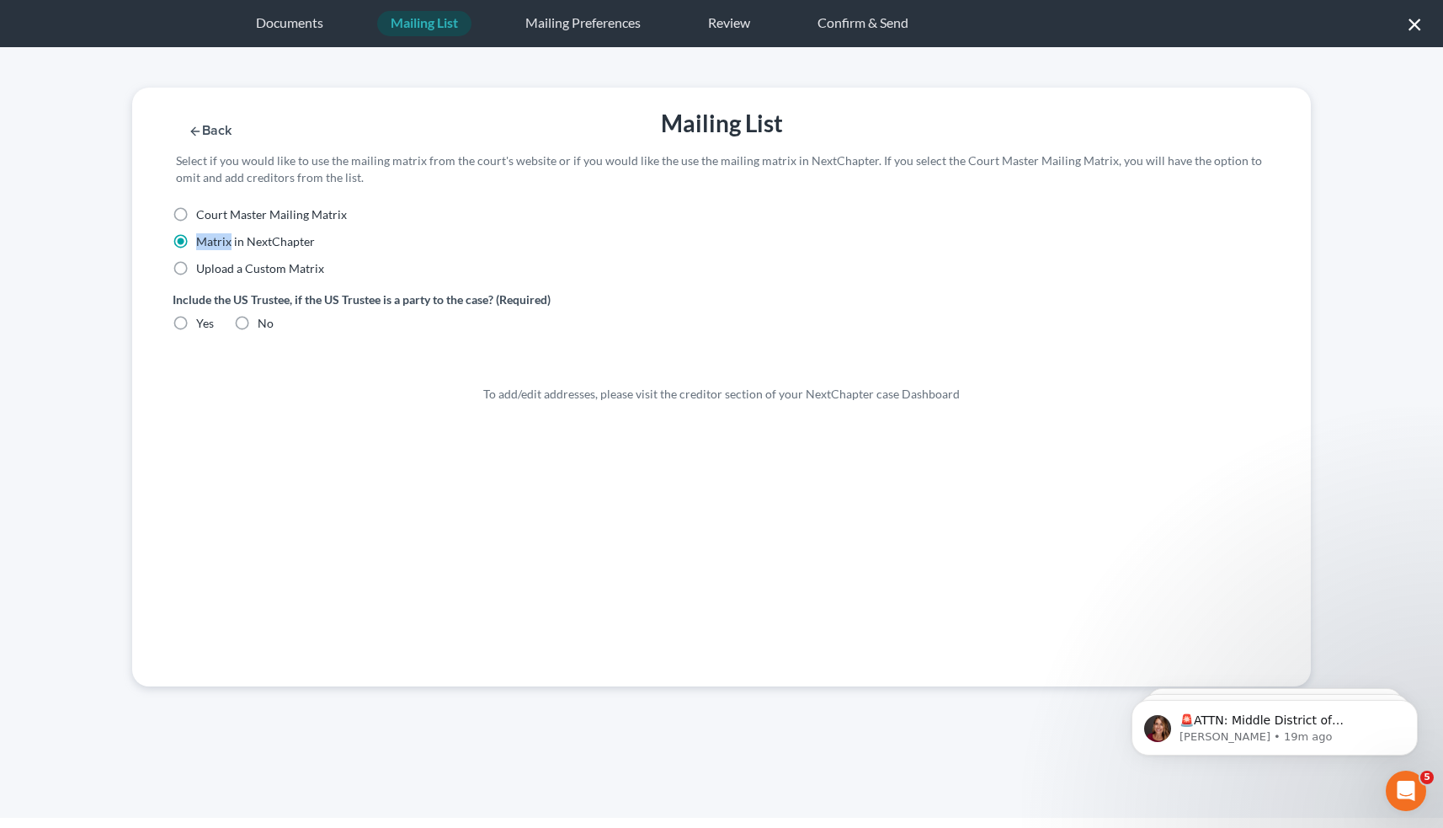
click at [196, 243] on label "Matrix in NextChapter" at bounding box center [255, 241] width 119 height 17
click at [203, 243] on input "Matrix in NextChapter" at bounding box center [208, 238] width 11 height 11
click at [196, 216] on label "Court Master Mailing Matrix" at bounding box center [271, 214] width 151 height 17
click at [203, 216] on input "Court Master Mailing Matrix" at bounding box center [208, 211] width 11 height 11
radio input "true"
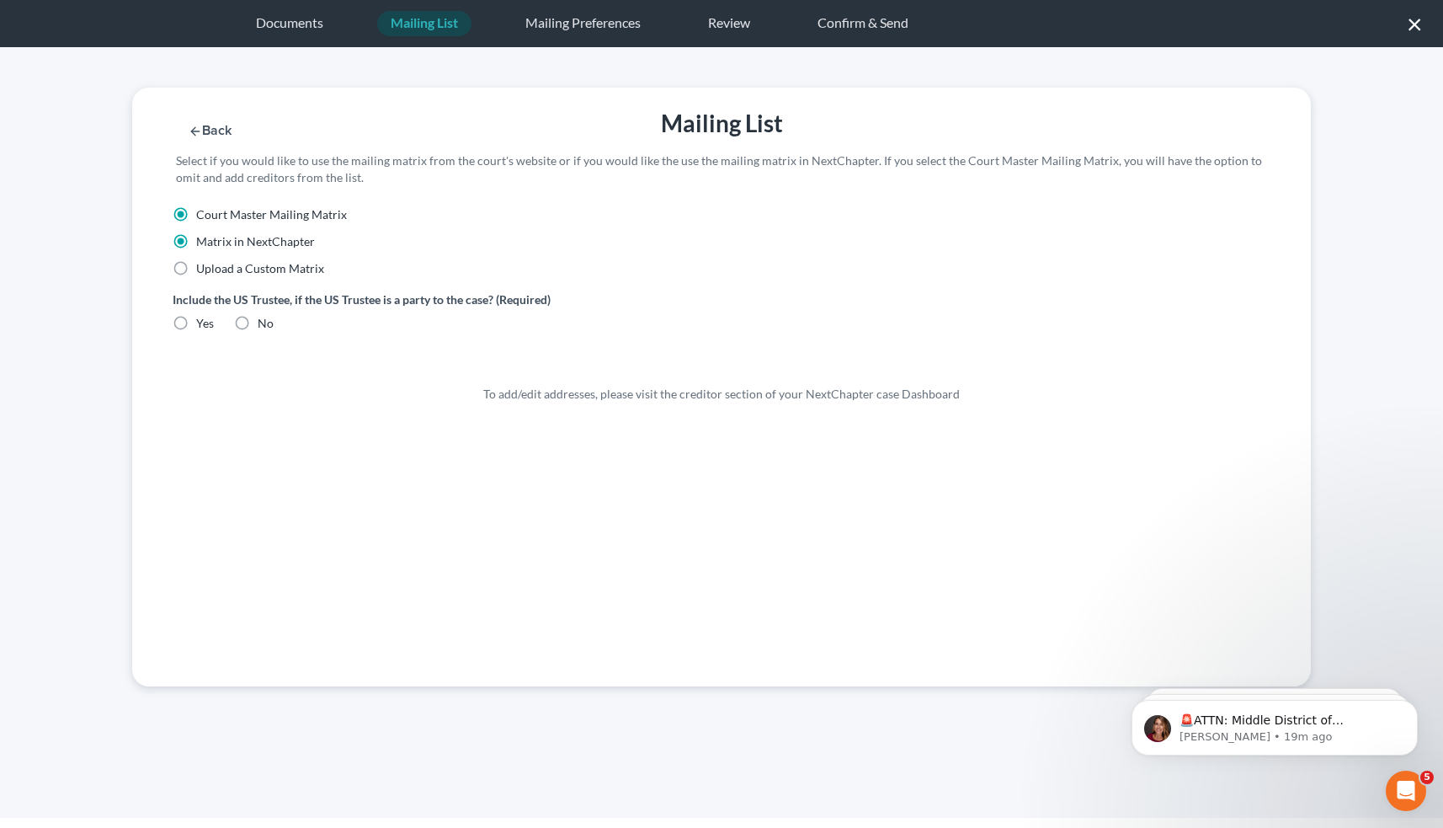
radio input "false"
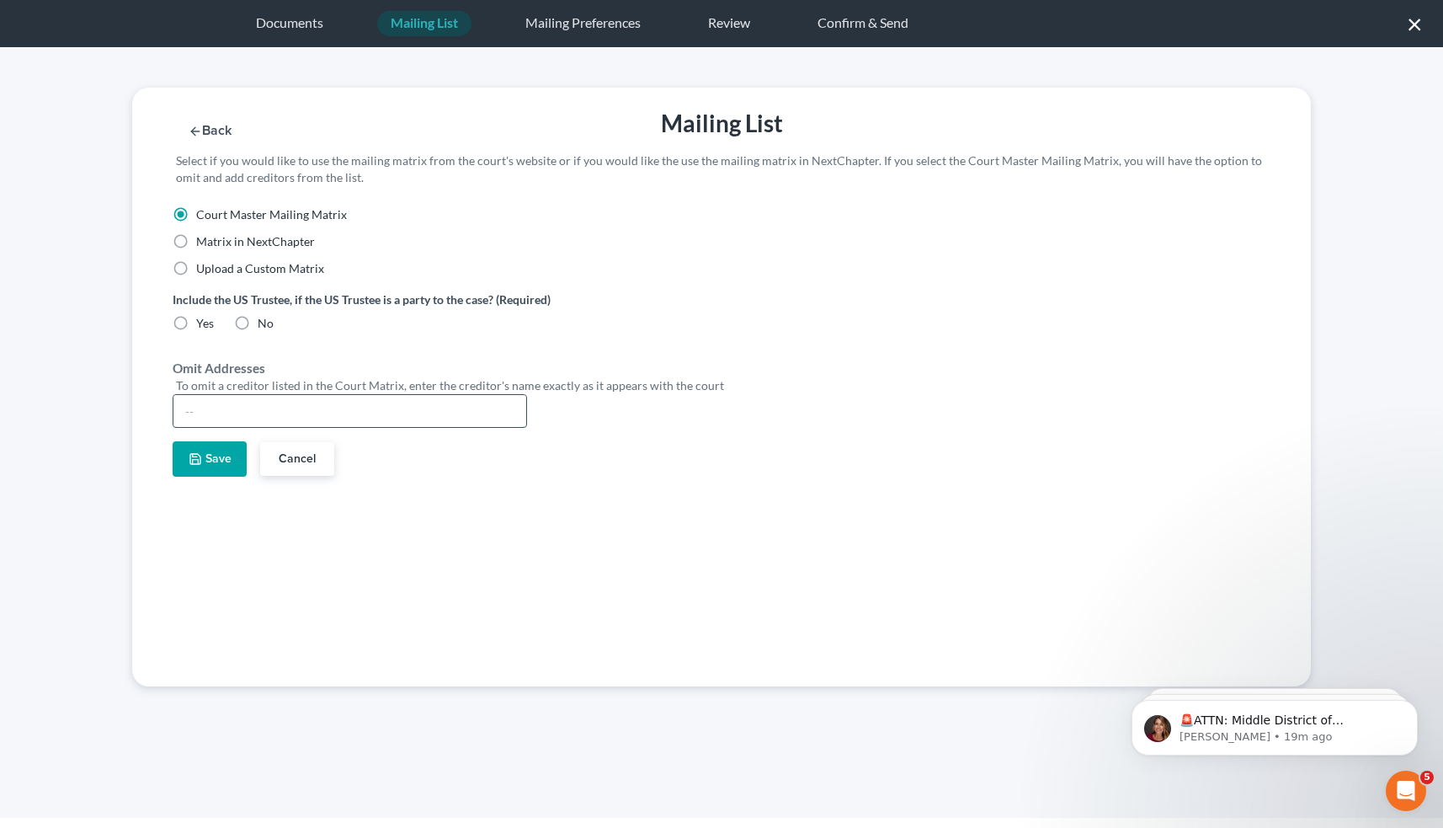
click at [217, 416] on input "text" at bounding box center [349, 411] width 353 height 32
click at [196, 269] on label "Upload a Custom Matrix" at bounding box center [260, 268] width 128 height 17
click at [203, 269] on input "Upload a Custom Matrix" at bounding box center [208, 265] width 11 height 11
radio input "true"
radio input "false"
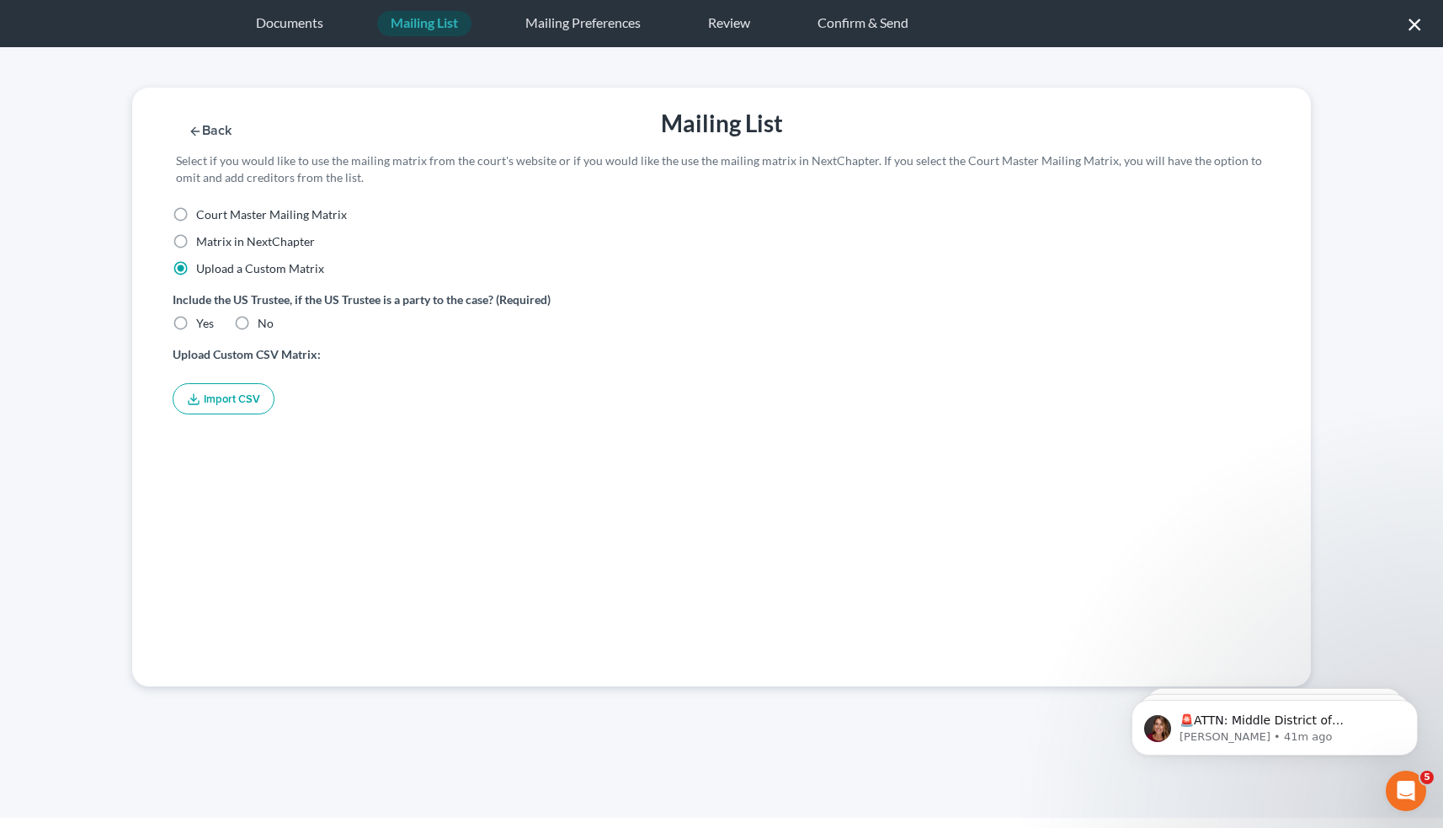
click at [223, 399] on button "Import CSV" at bounding box center [224, 398] width 102 height 31
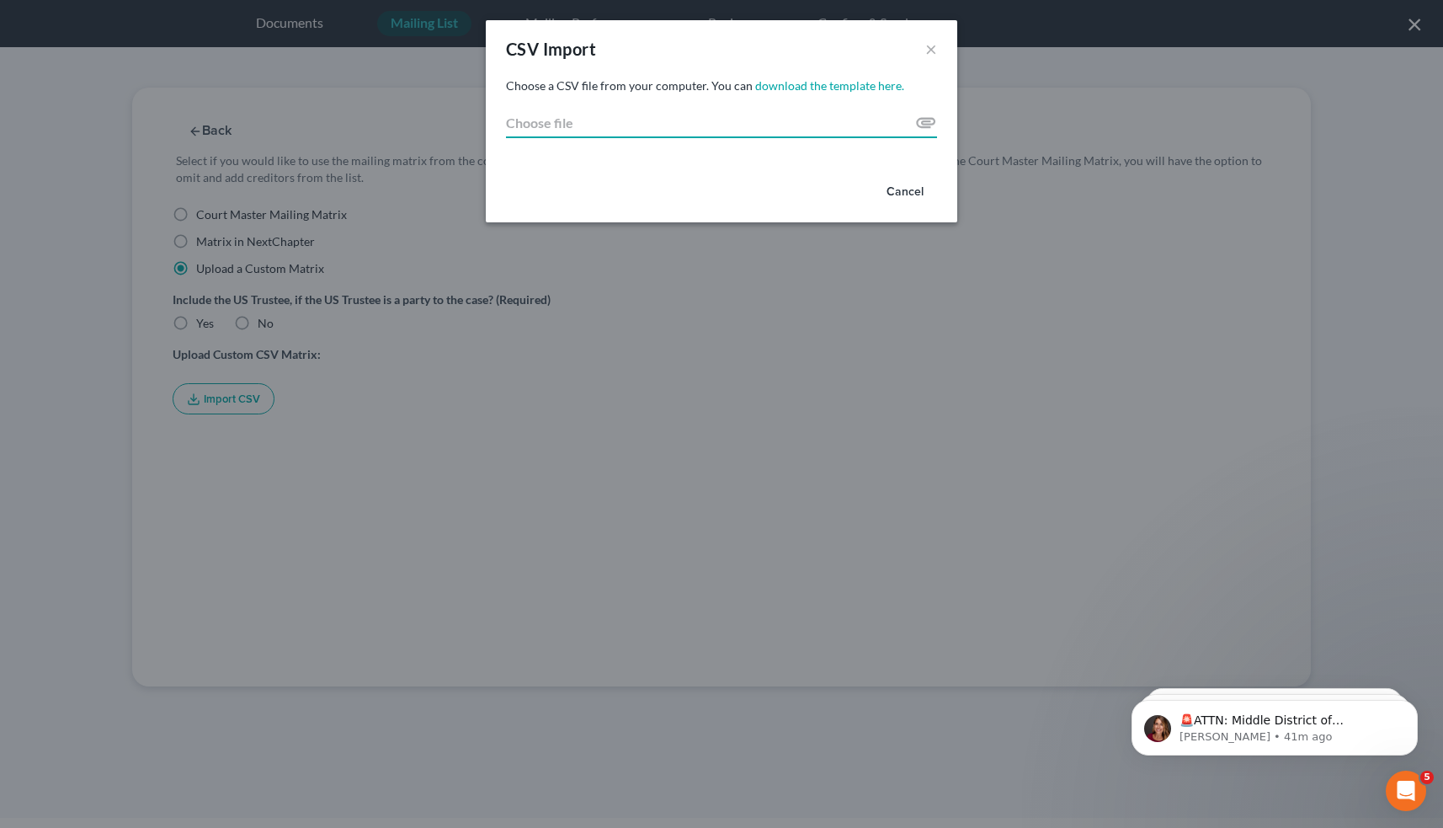
click at [738, 127] on input "Choose file" at bounding box center [721, 123] width 431 height 30
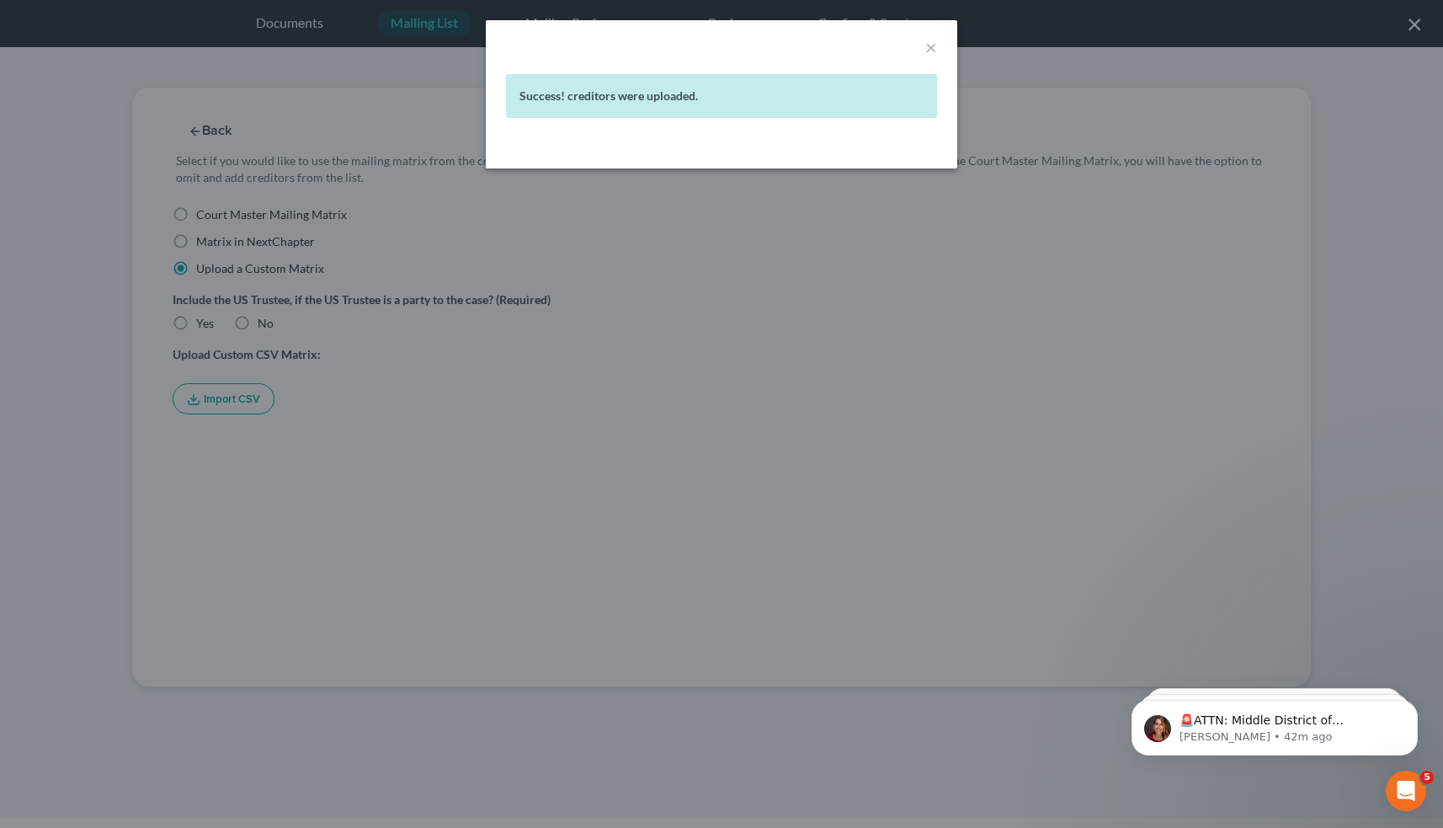
click at [900, 477] on div "× Success! creditors were uploaded." at bounding box center [721, 414] width 1443 height 828
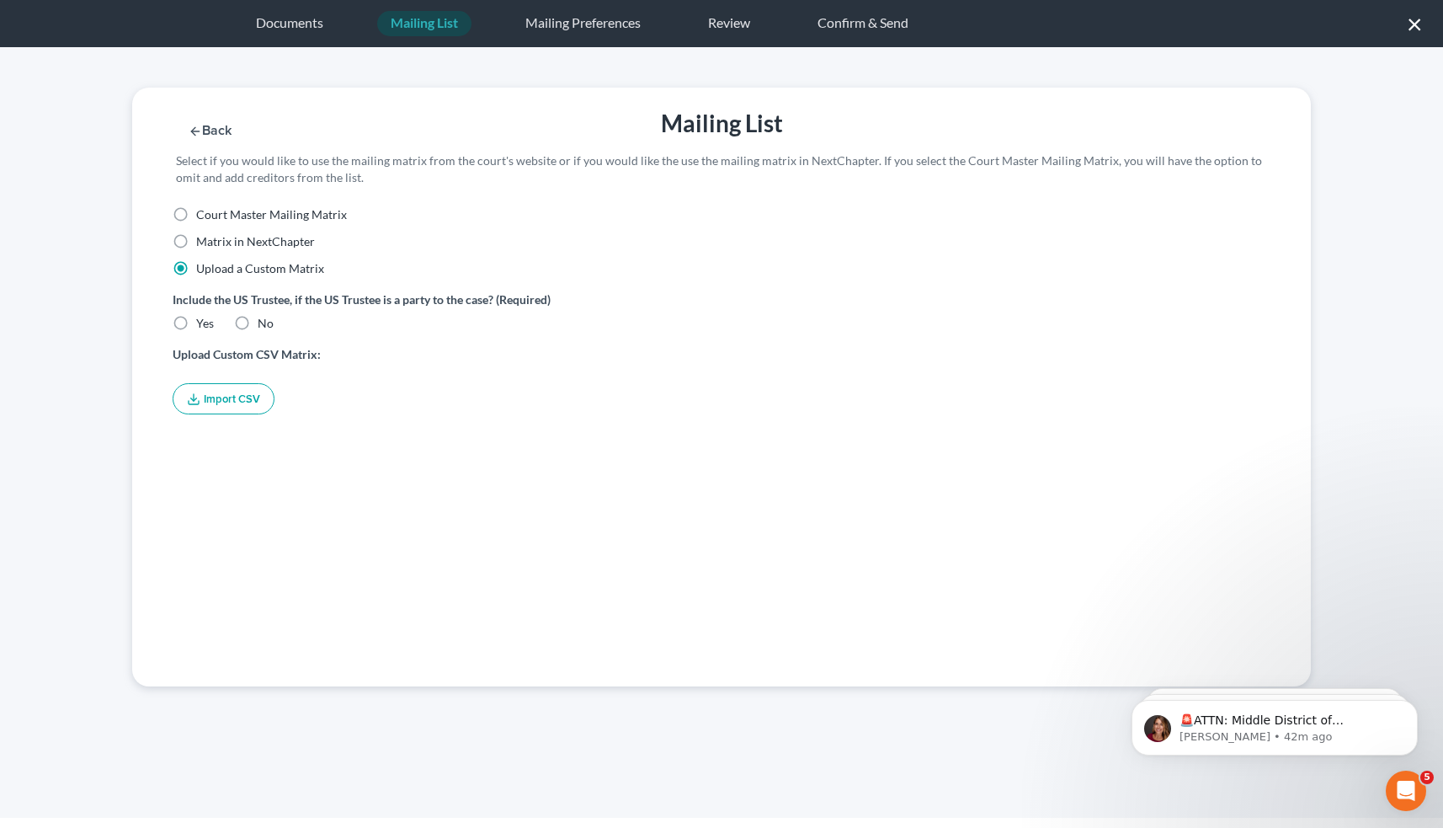
click at [589, 28] on div "Mailing Preferences" at bounding box center [583, 23] width 142 height 25
click at [291, 24] on div "Documents" at bounding box center [289, 23] width 94 height 25
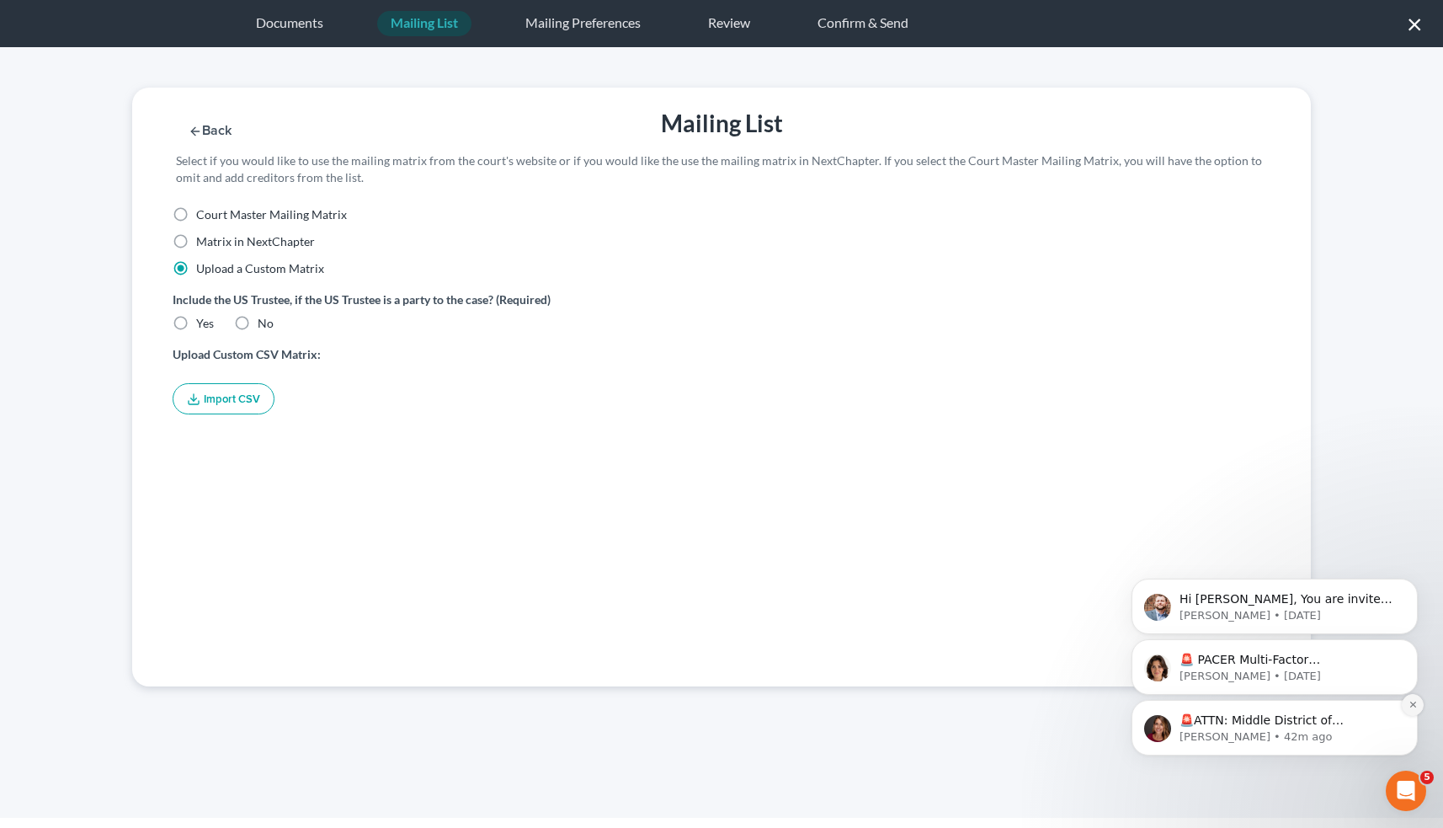
click at [1409, 704] on icon "Dismiss notification" at bounding box center [1413, 704] width 9 height 9
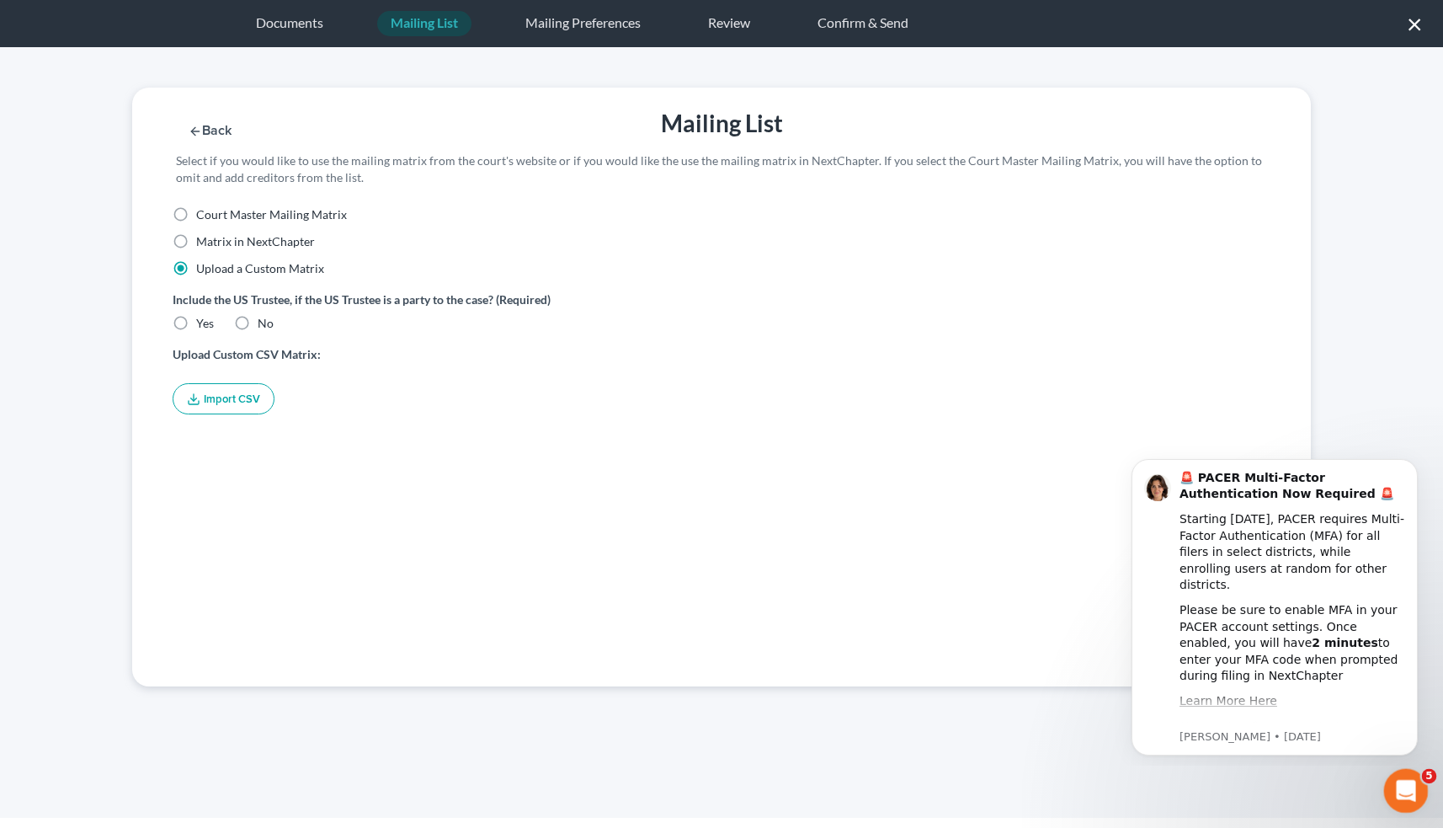
click at [1408, 789] on icon "Open Intercom Messenger" at bounding box center [1404, 789] width 28 height 28
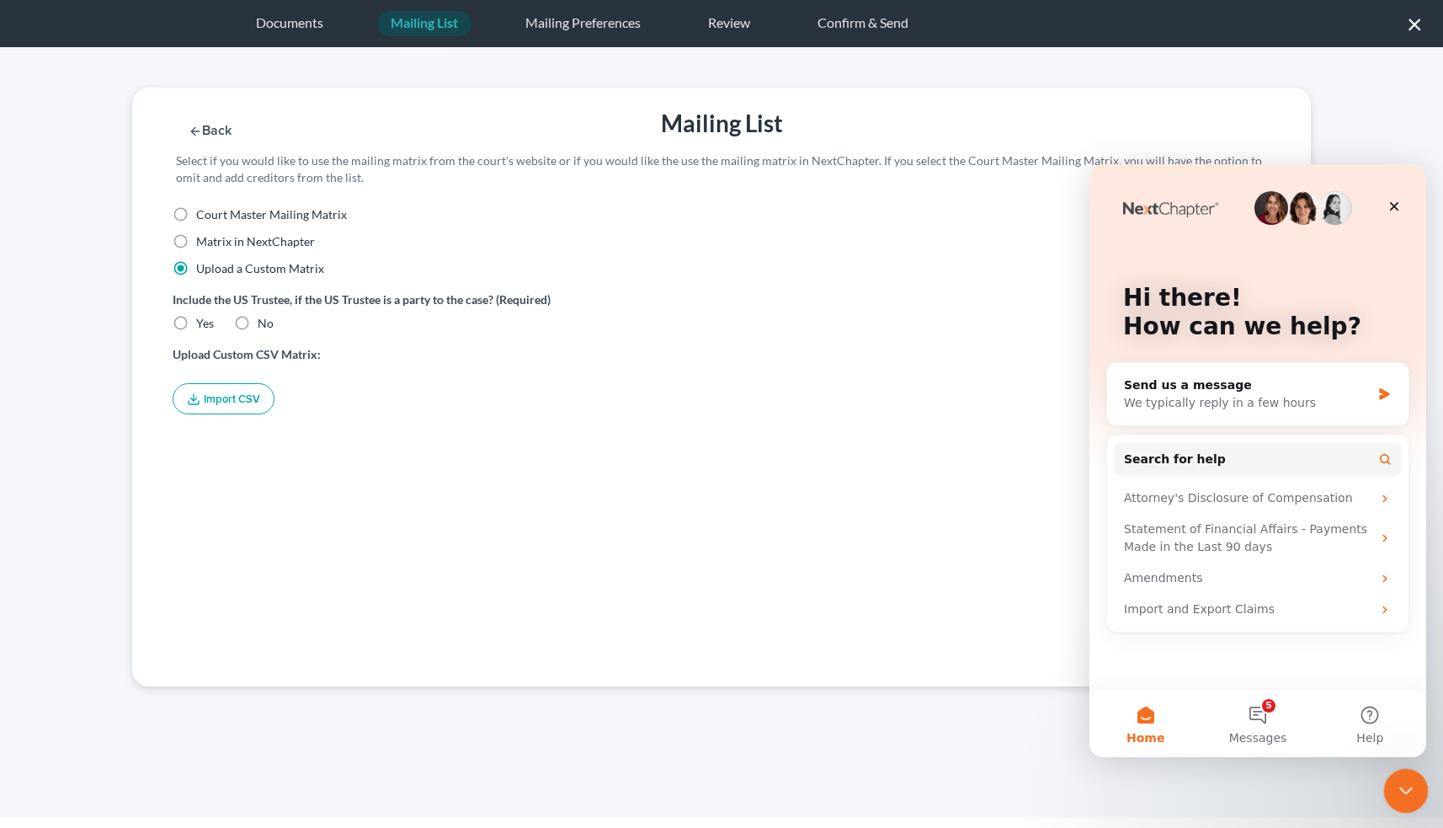
click at [1408, 789] on icon "Close Intercom Messenger" at bounding box center [1403, 788] width 20 height 20
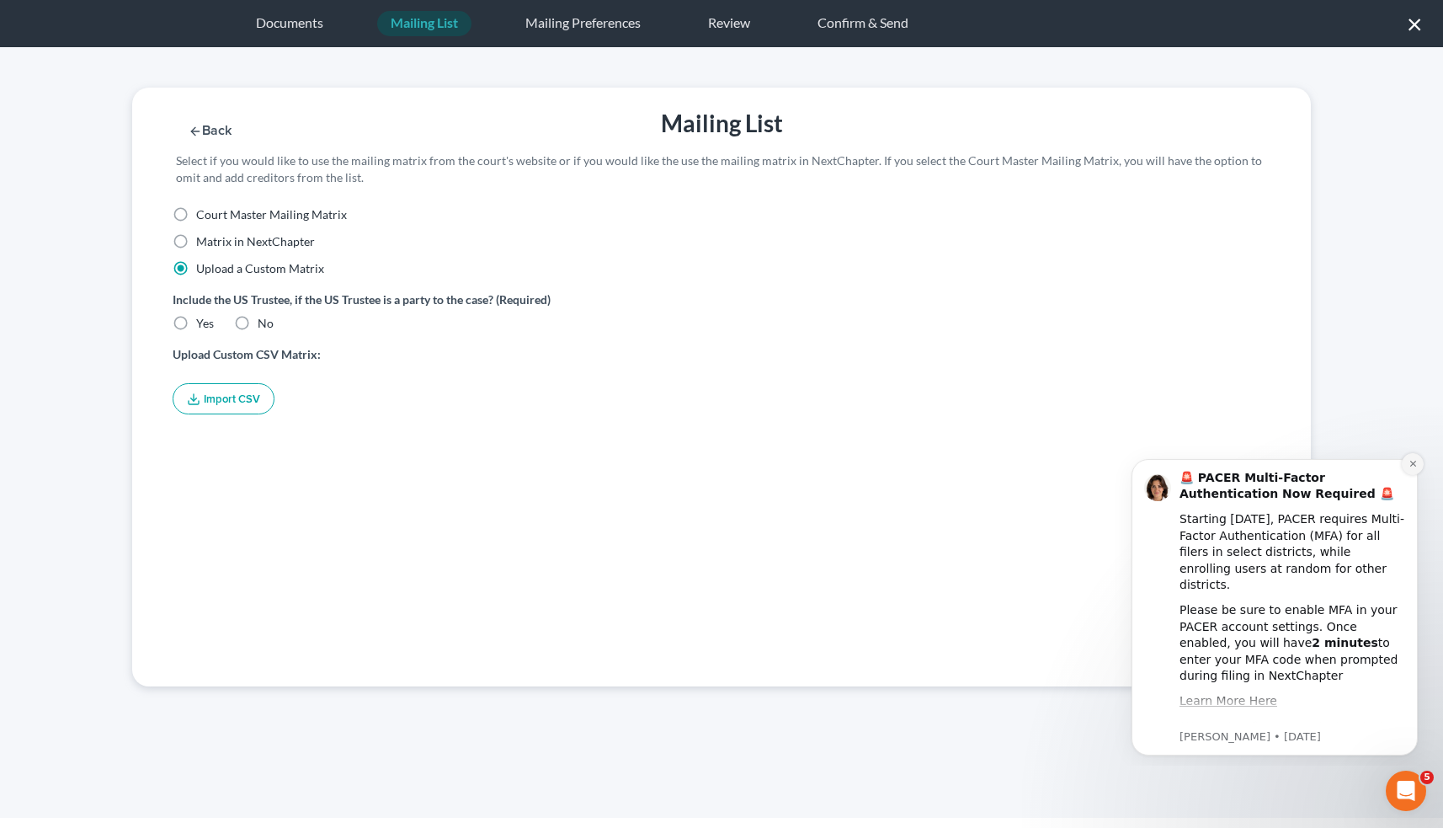
click at [1409, 464] on icon "Dismiss notification" at bounding box center [1413, 463] width 9 height 9
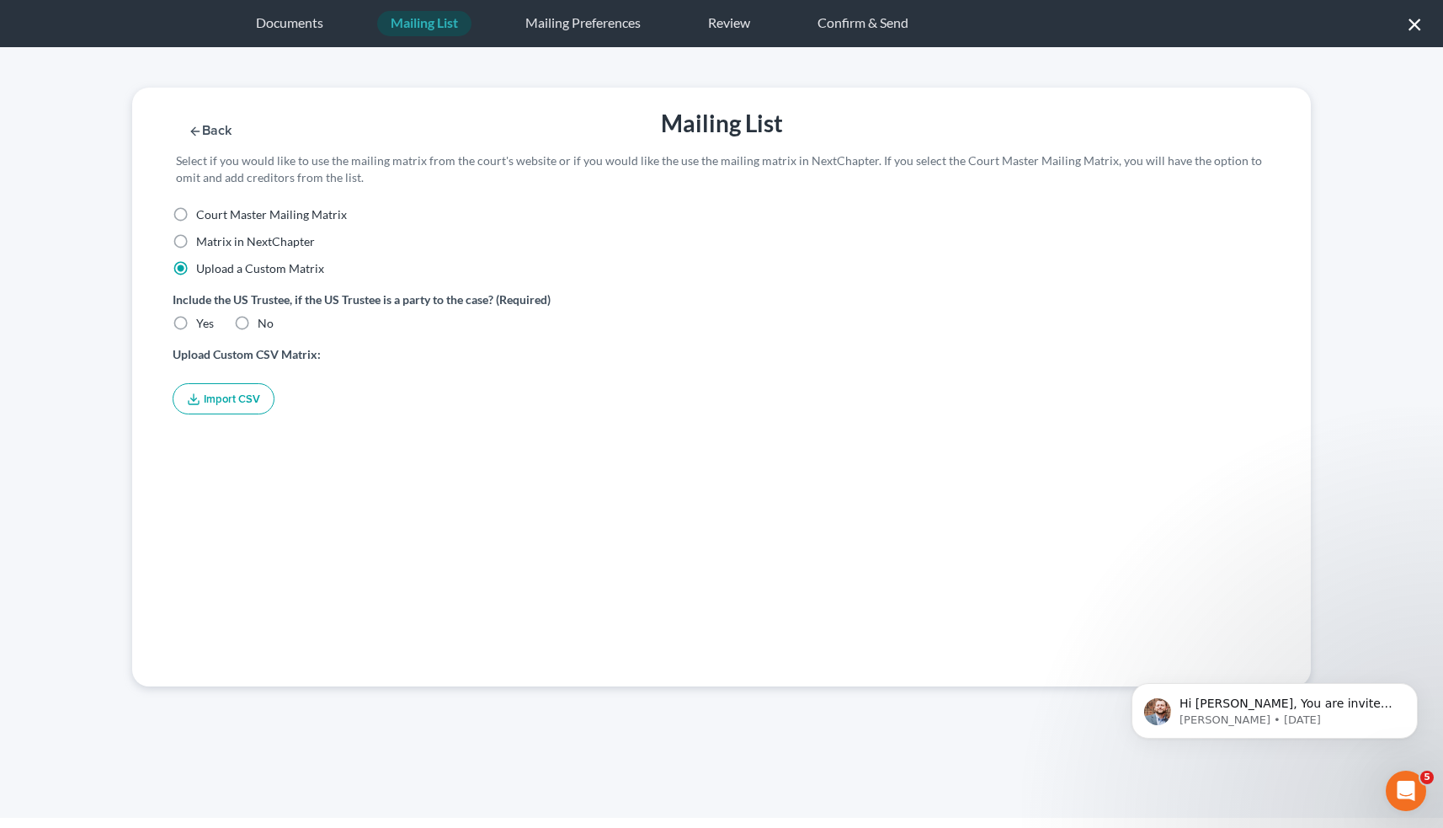
click at [205, 131] on button "Back" at bounding box center [210, 131] width 74 height 14
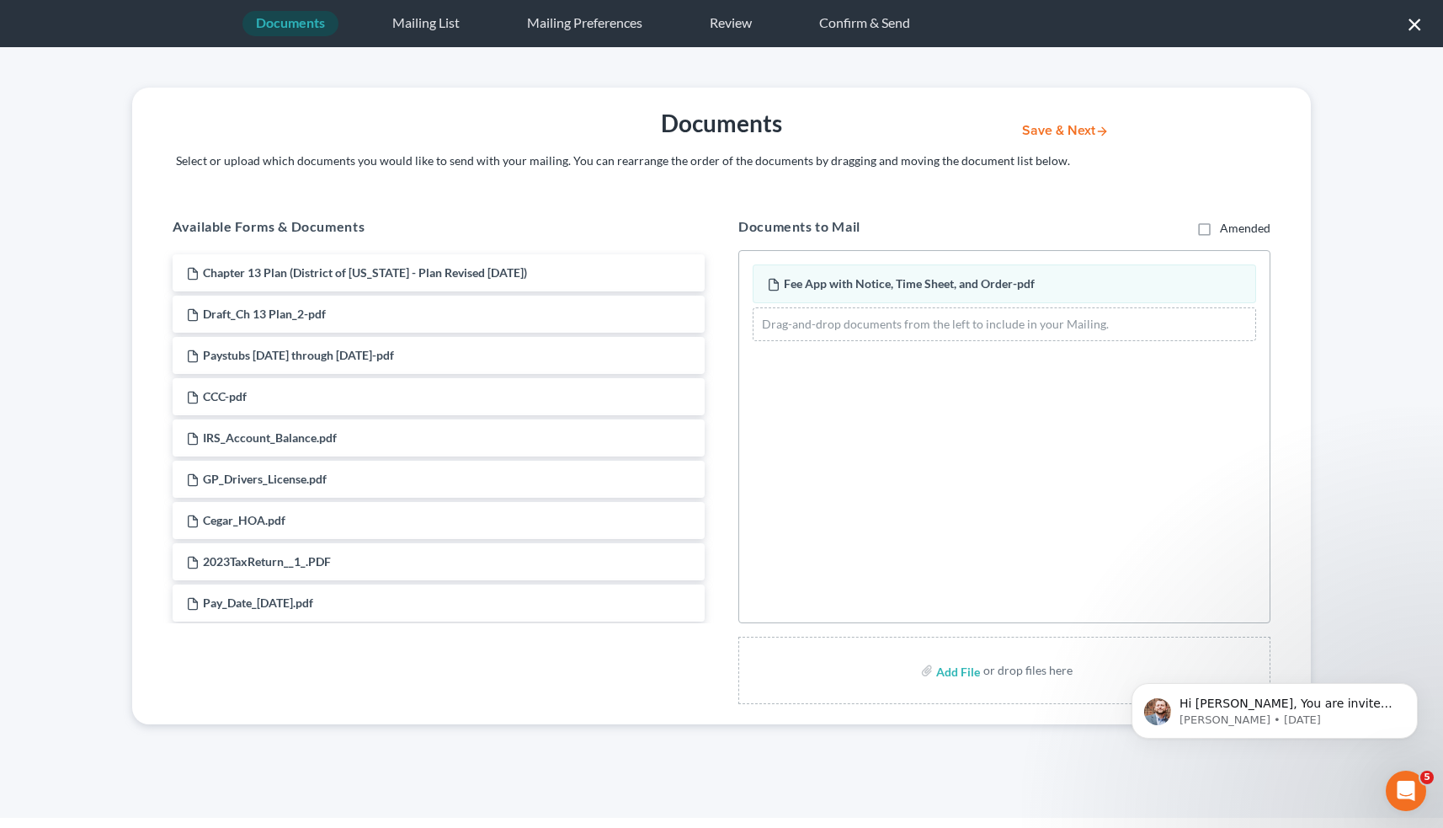
click at [1063, 131] on button "Save & Next" at bounding box center [1066, 131] width 114 height 14
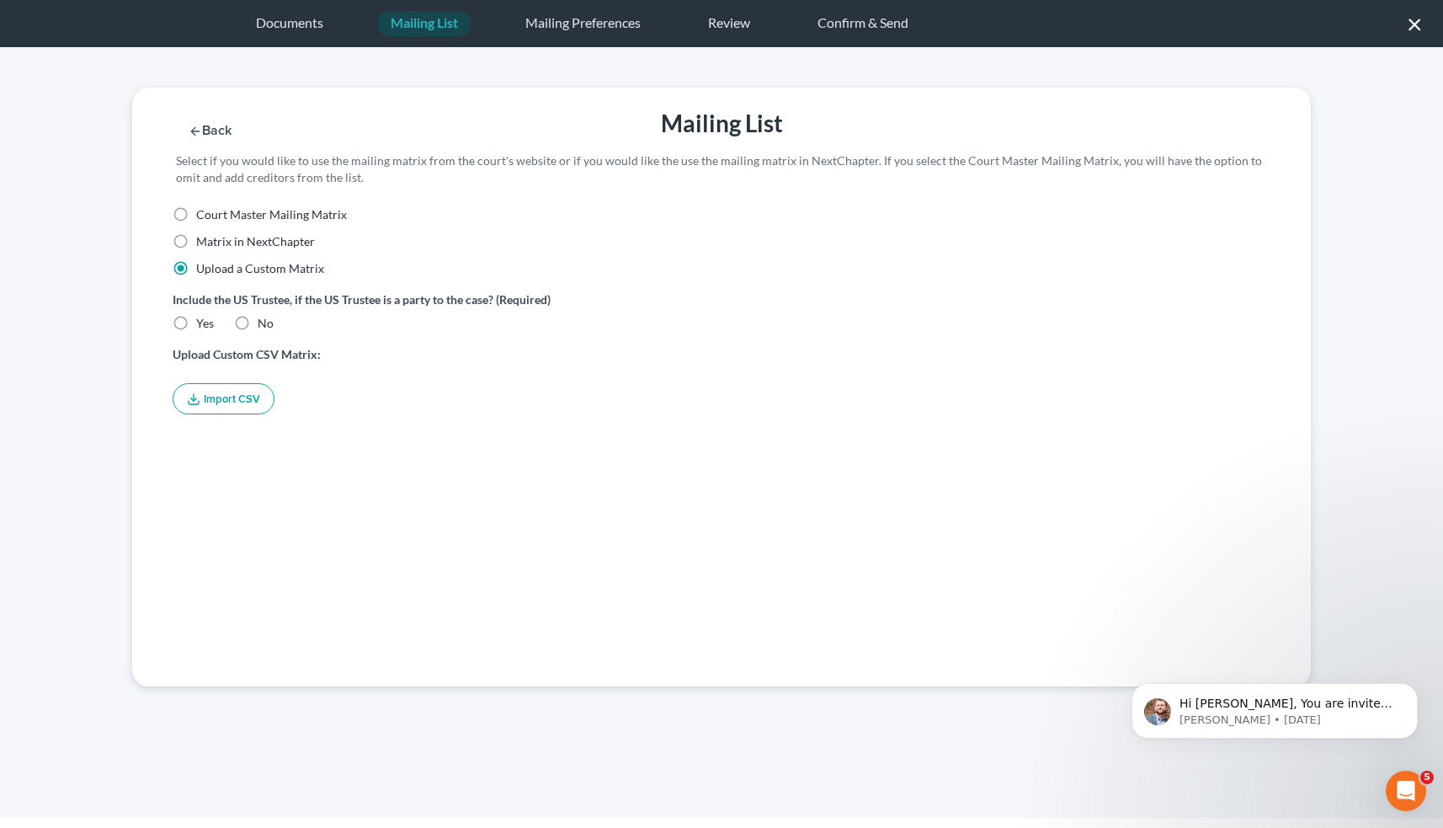
click at [228, 402] on button "Import CSV" at bounding box center [224, 398] width 102 height 31
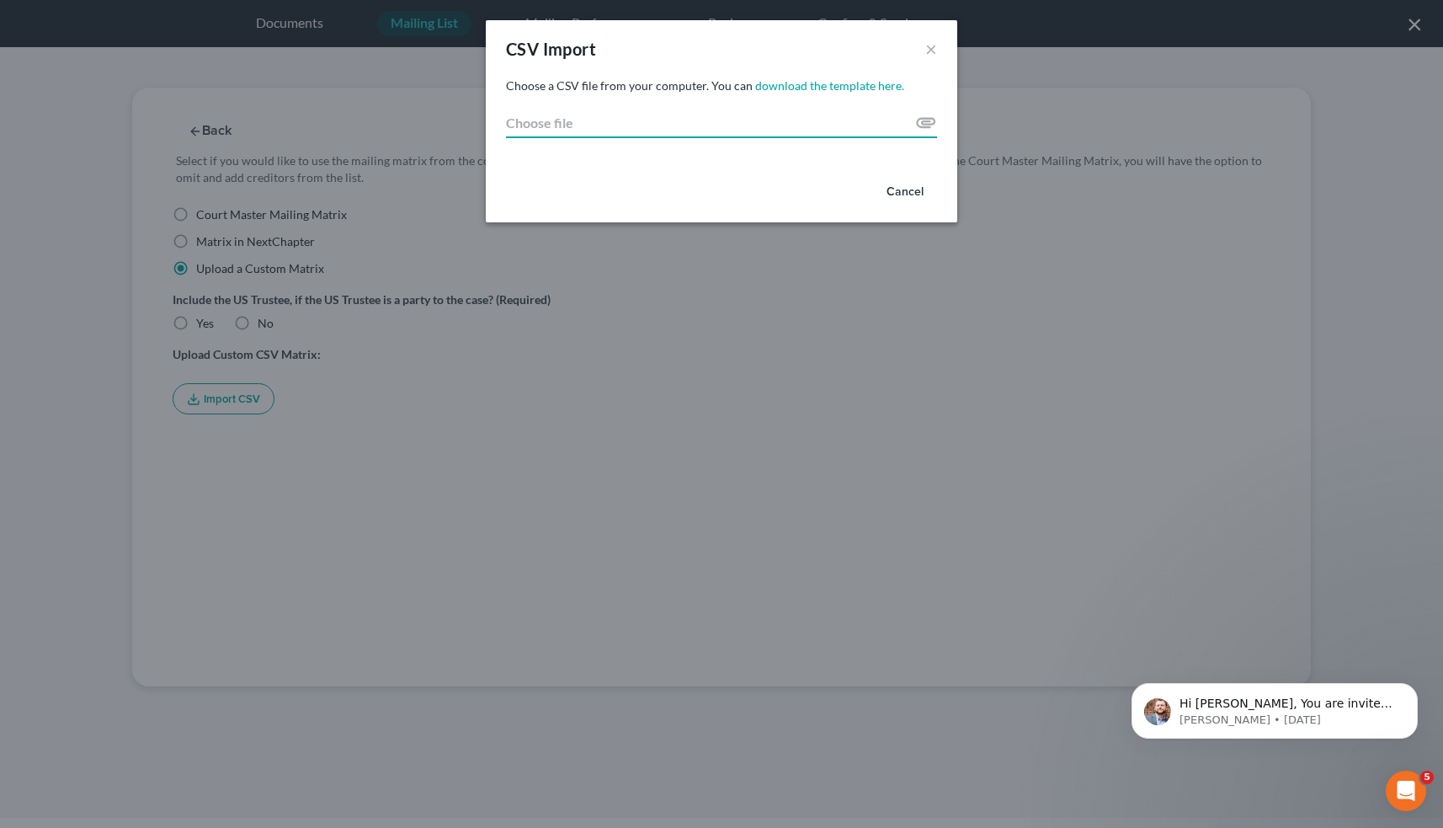
click at [924, 123] on input "Choose file" at bounding box center [721, 123] width 431 height 30
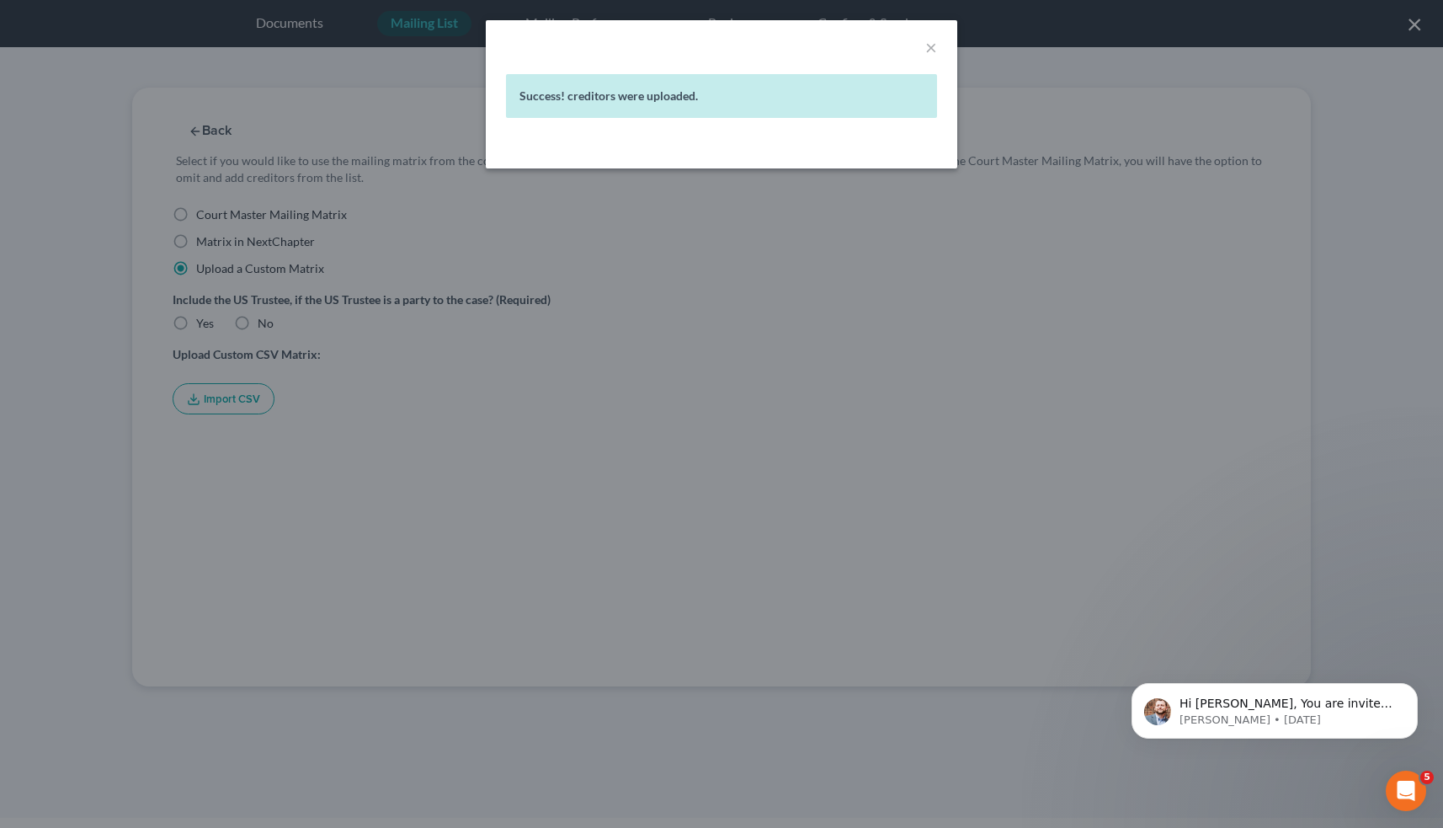
click at [737, 260] on div "× Success! creditors were uploaded." at bounding box center [721, 414] width 1443 height 828
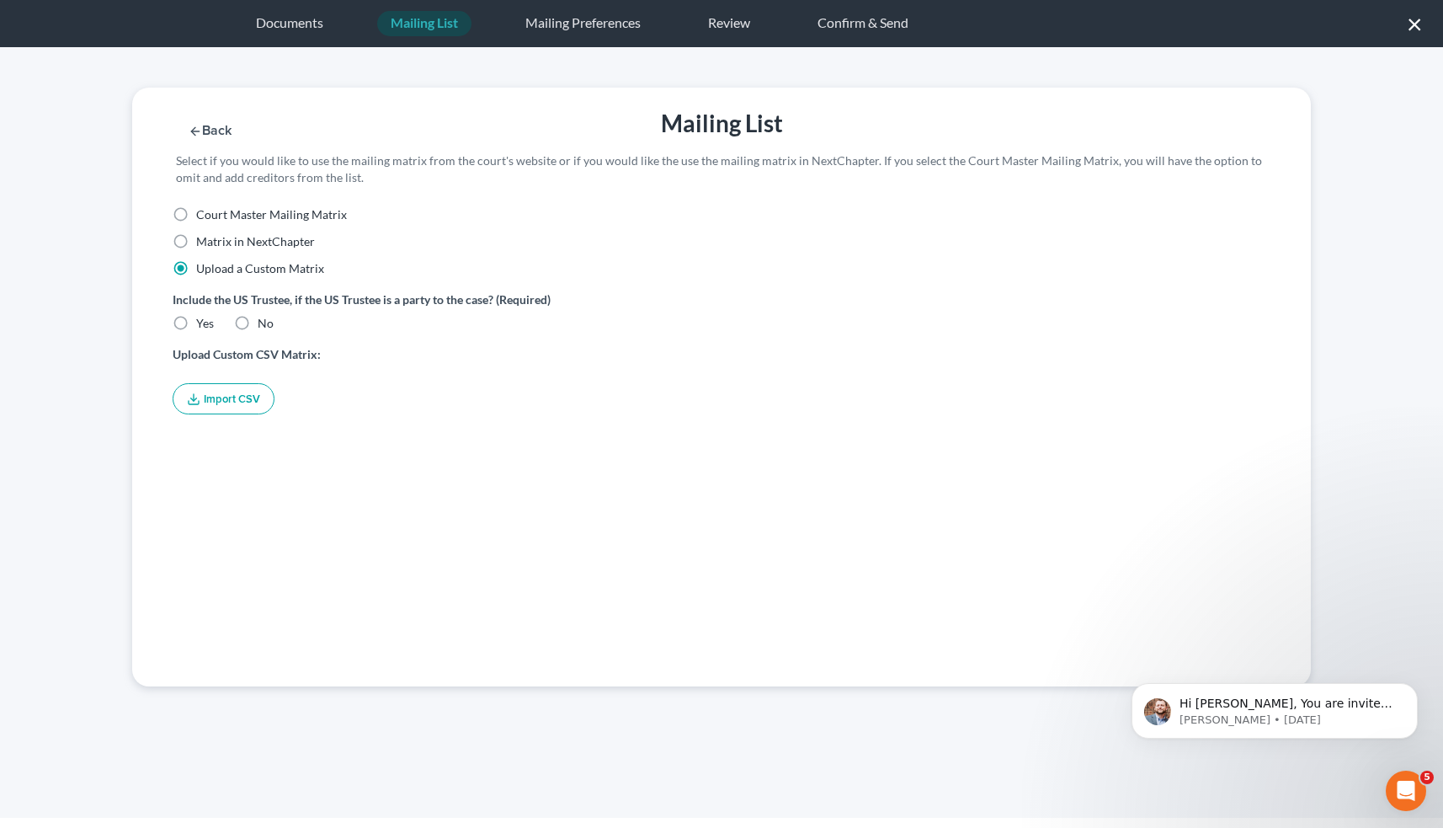
click at [196, 322] on label "Yes" at bounding box center [205, 323] width 18 height 17
click at [203, 322] on input "Yes" at bounding box center [208, 320] width 11 height 11
radio input "true"
click at [575, 24] on div "Mailing Preferences" at bounding box center [583, 23] width 142 height 25
click at [729, 22] on div "Review" at bounding box center [729, 23] width 69 height 25
